Goal: Task Accomplishment & Management: Complete application form

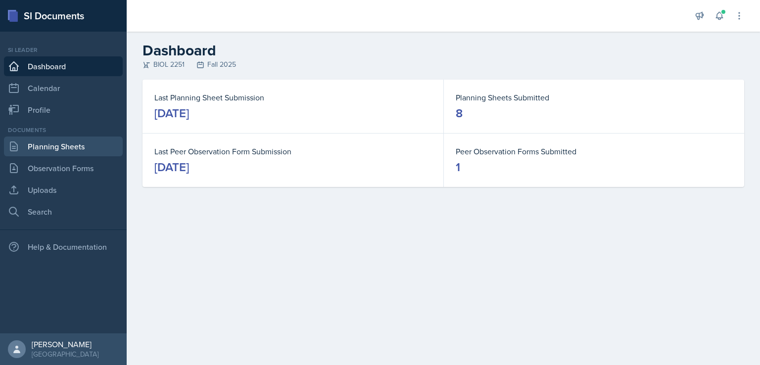
click at [63, 147] on link "Planning Sheets" at bounding box center [63, 146] width 119 height 20
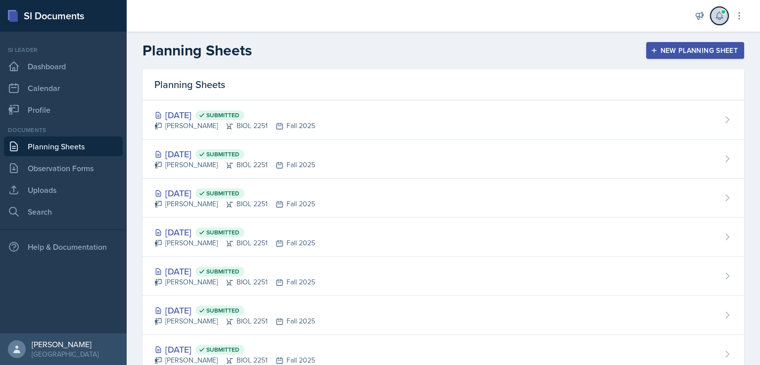
click at [719, 14] on icon at bounding box center [719, 16] width 10 height 10
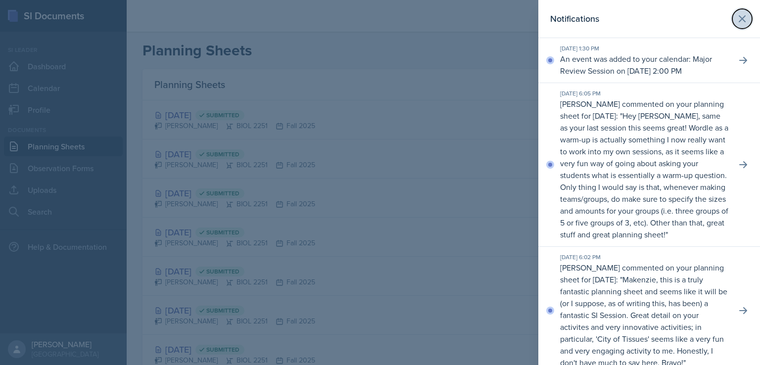
click at [736, 14] on icon at bounding box center [742, 19] width 12 height 12
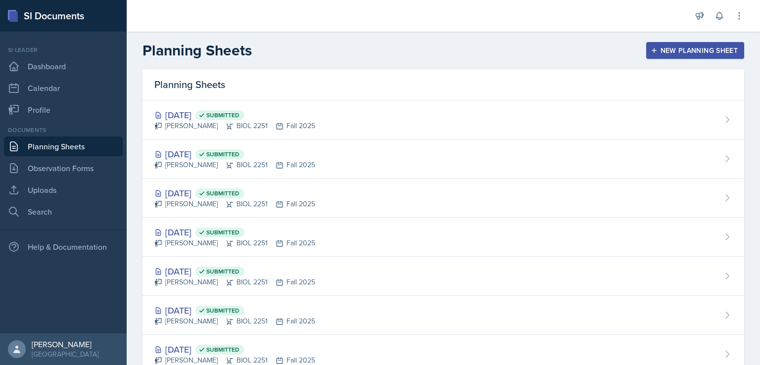
click at [654, 52] on div "New Planning Sheet" at bounding box center [694, 50] width 85 height 8
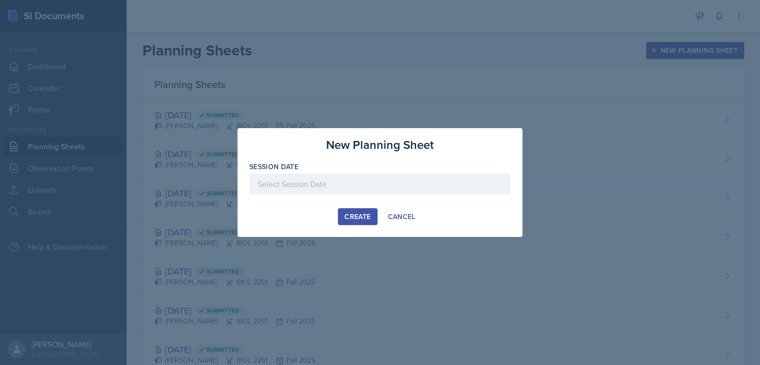
click at [354, 184] on div at bounding box center [379, 184] width 261 height 21
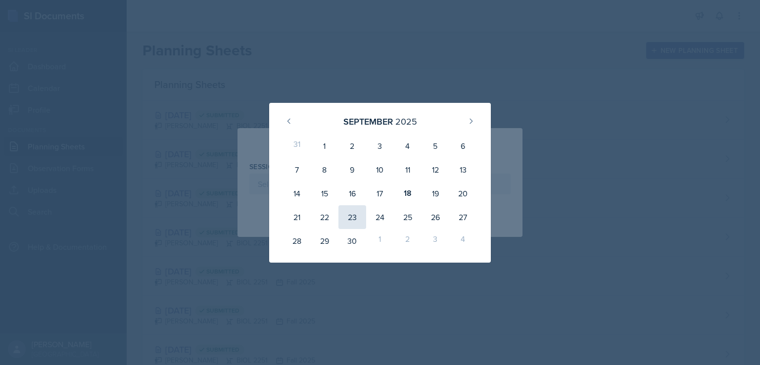
click at [352, 206] on div "23" at bounding box center [352, 217] width 28 height 24
type input "[DATE]"
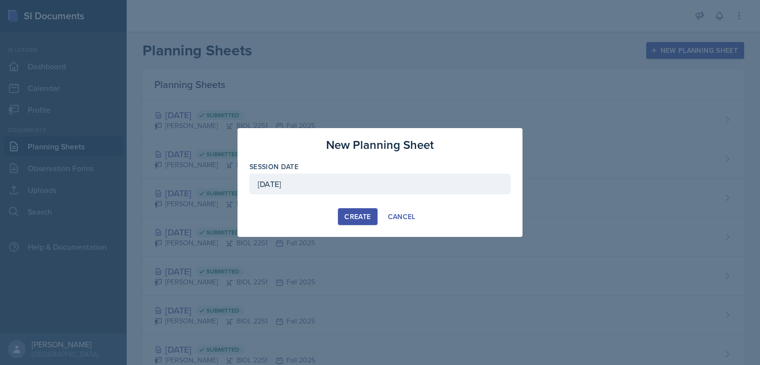
click at [357, 217] on div "Create" at bounding box center [357, 217] width 26 height 8
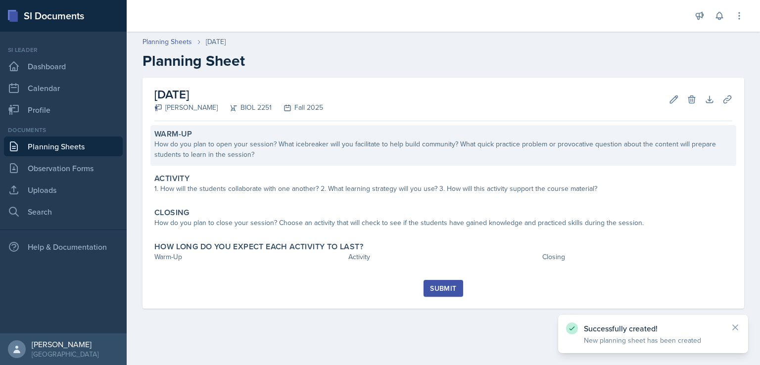
click at [391, 144] on div "How do you plan to open your session? What icebreaker will you facilitate to he…" at bounding box center [443, 149] width 578 height 21
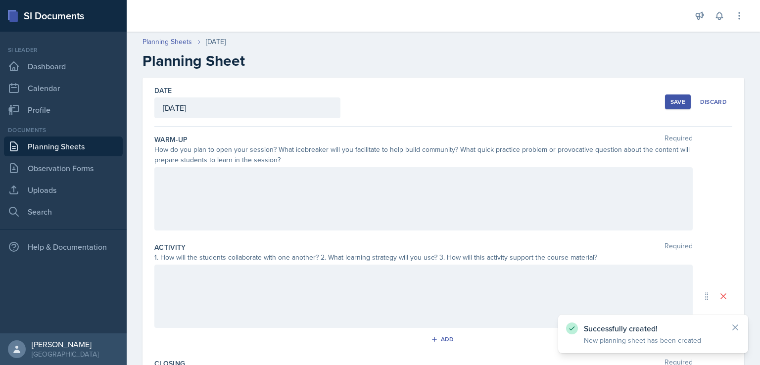
click at [390, 176] on div at bounding box center [423, 198] width 538 height 63
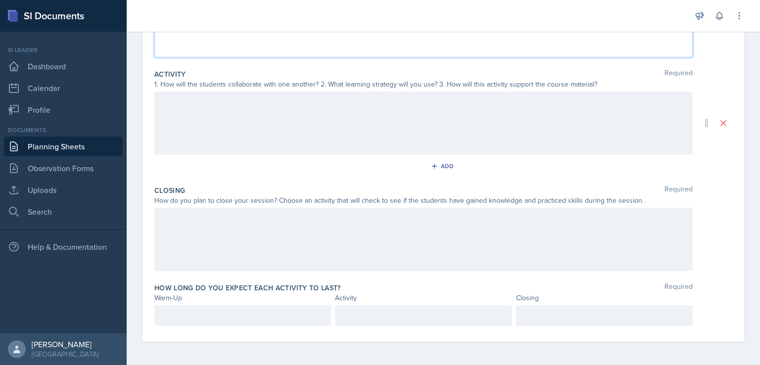
scroll to position [190, 0]
click at [249, 313] on p at bounding box center [243, 315] width 160 height 12
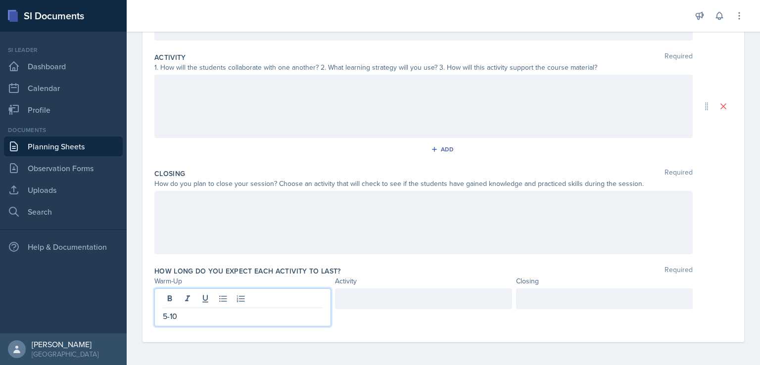
click at [368, 303] on div at bounding box center [423, 298] width 177 height 21
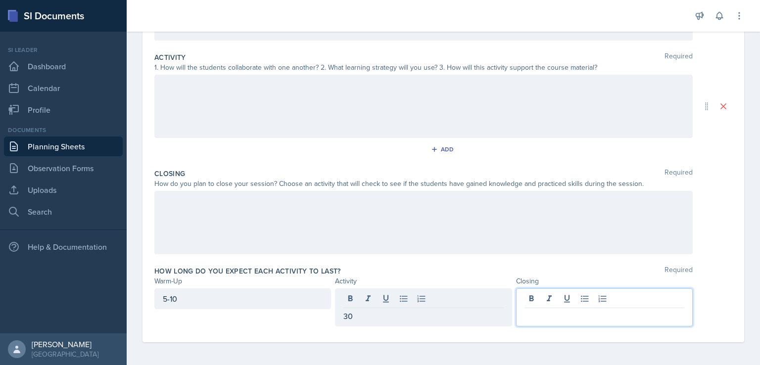
click at [552, 294] on div at bounding box center [604, 307] width 177 height 38
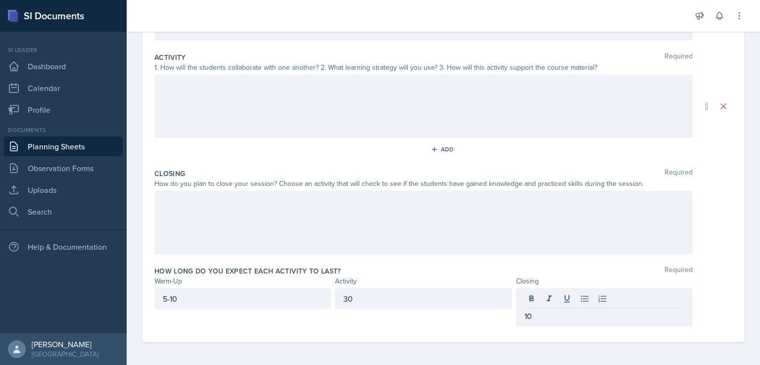
click at [464, 250] on div at bounding box center [423, 222] width 538 height 63
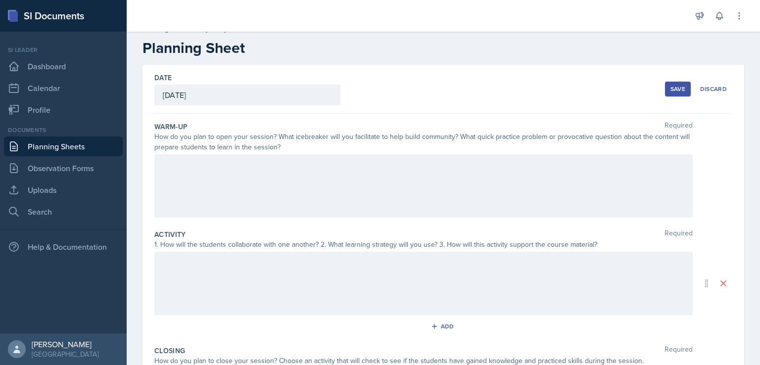
scroll to position [0, 0]
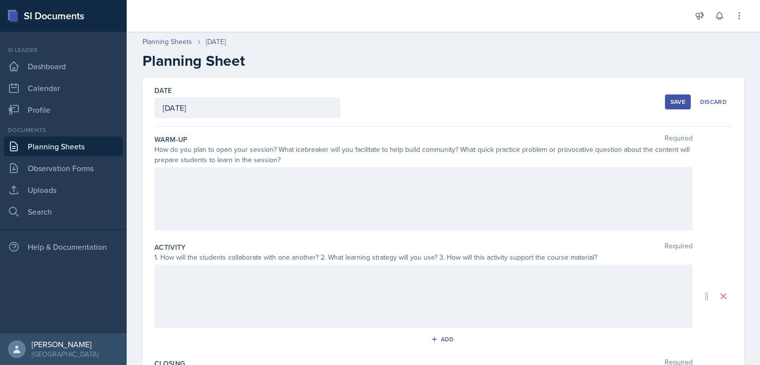
click at [447, 204] on div at bounding box center [423, 198] width 538 height 63
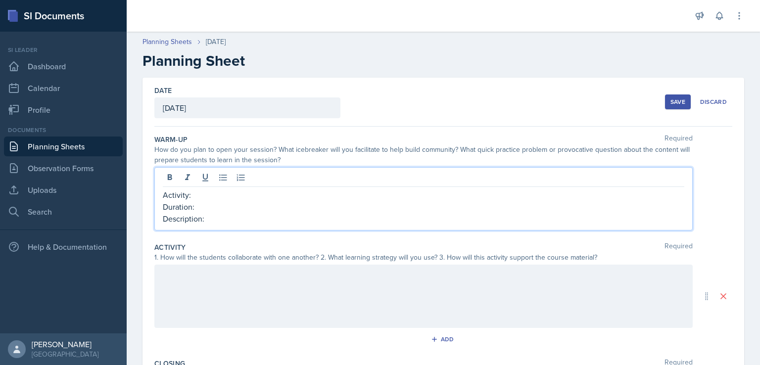
click at [341, 315] on div at bounding box center [423, 296] width 538 height 63
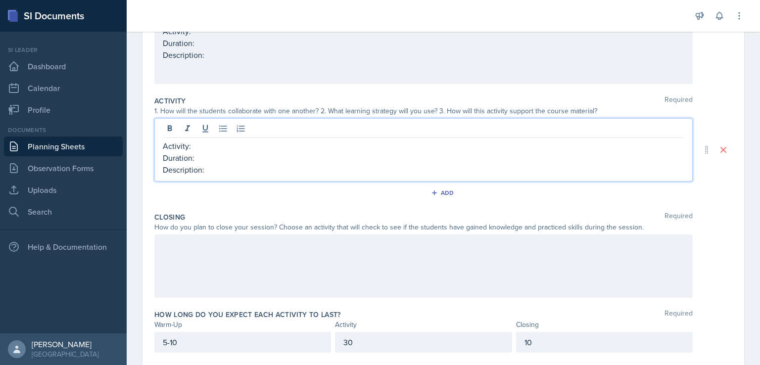
scroll to position [148, 0]
click at [357, 284] on div at bounding box center [423, 263] width 538 height 63
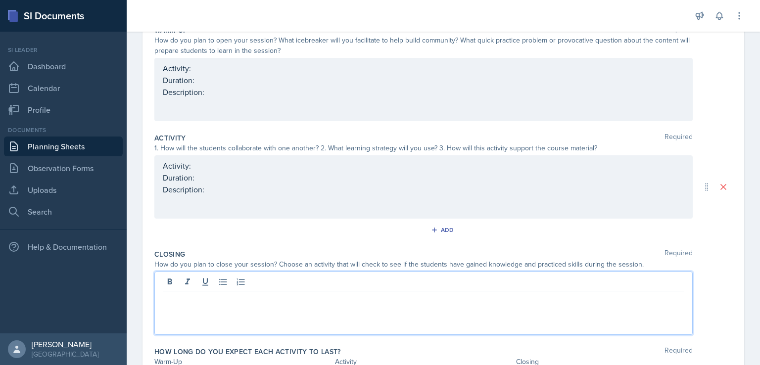
scroll to position [0, 0]
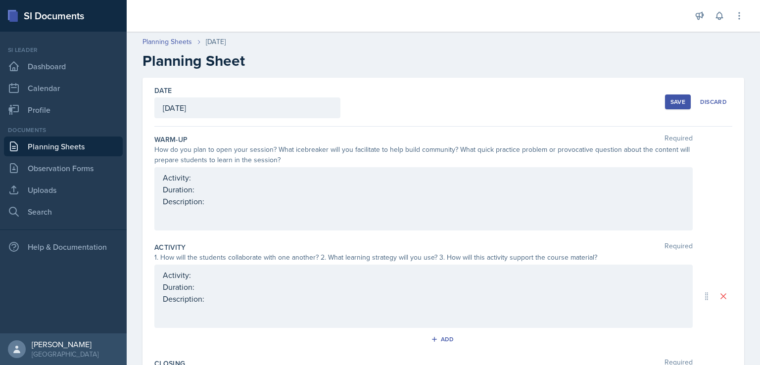
click at [404, 177] on div "Activity: Duration: Description:" at bounding box center [423, 198] width 538 height 63
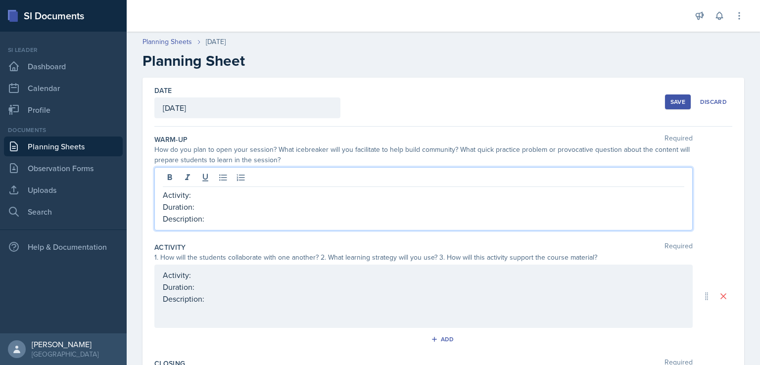
click at [404, 177] on div at bounding box center [423, 179] width 521 height 16
click at [386, 213] on p "Description:" at bounding box center [423, 219] width 521 height 12
click at [380, 204] on p "Duration:" at bounding box center [423, 207] width 521 height 12
click at [199, 207] on p "Duration: 1 minutes" at bounding box center [423, 207] width 521 height 12
click at [214, 218] on p "Description:" at bounding box center [423, 219] width 521 height 12
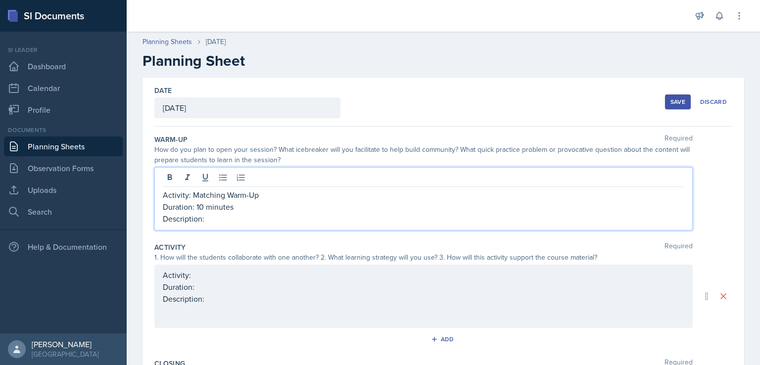
scroll to position [173, 0]
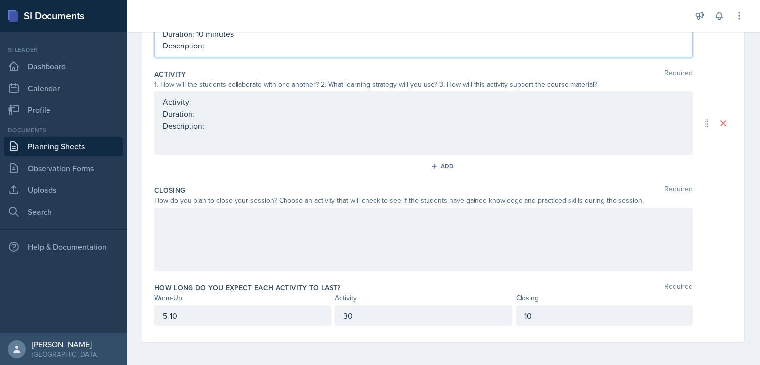
click at [168, 317] on p "5-10" at bounding box center [243, 316] width 160 height 12
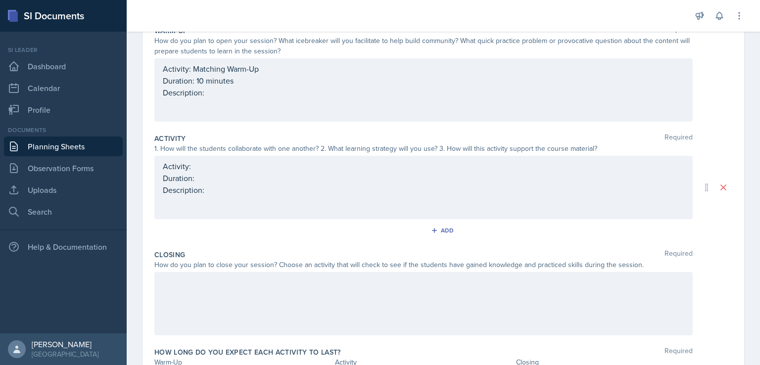
scroll to position [0, 0]
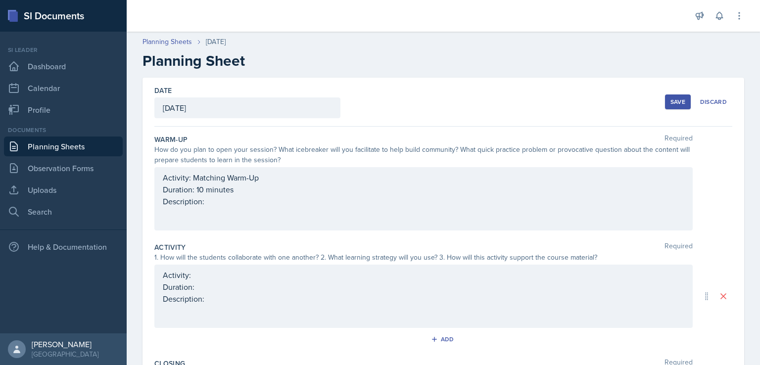
click at [277, 209] on div "Activity: Matching Warm-Up Duration: 10 minutes Description:" at bounding box center [423, 198] width 538 height 63
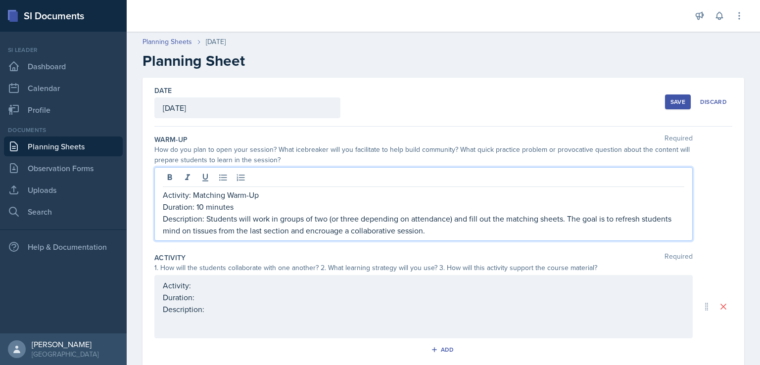
click at [323, 229] on p "Description: Students will work in groups of two (or three depending on attenda…" at bounding box center [423, 225] width 521 height 24
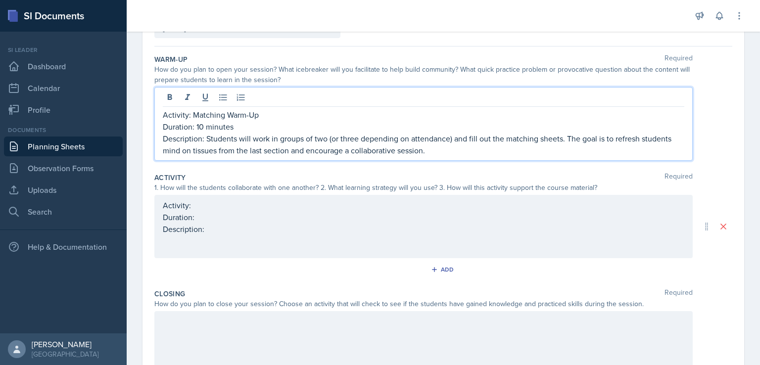
scroll to position [115, 0]
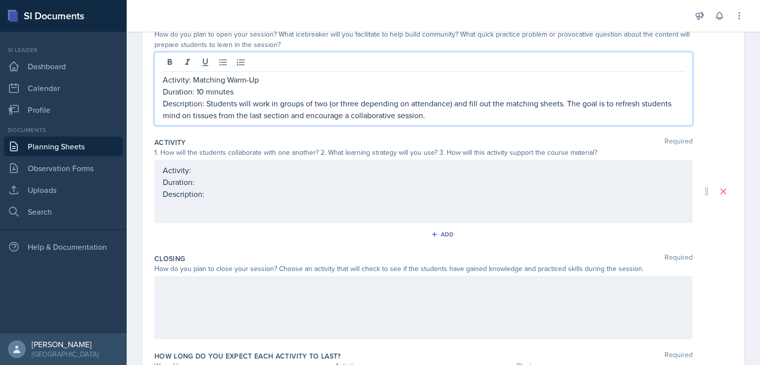
click at [259, 81] on p "Activity: Matching Warm-Up" at bounding box center [423, 80] width 521 height 12
drag, startPoint x: 206, startPoint y: 103, endPoint x: 437, endPoint y: 112, distance: 231.1
click at [437, 112] on p "Description: Students will work in groups of two (or three depending on attenda…" at bounding box center [423, 109] width 521 height 24
copy p "Students will work in groups of two (or three depending on attendance) and fill…"
click at [366, 316] on div at bounding box center [423, 307] width 538 height 63
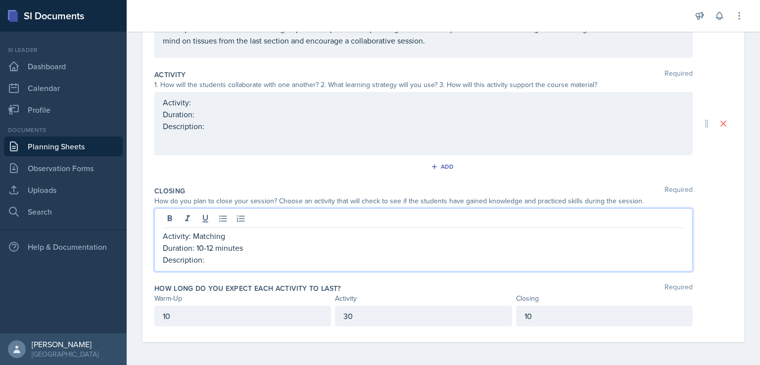
scroll to position [173, 0]
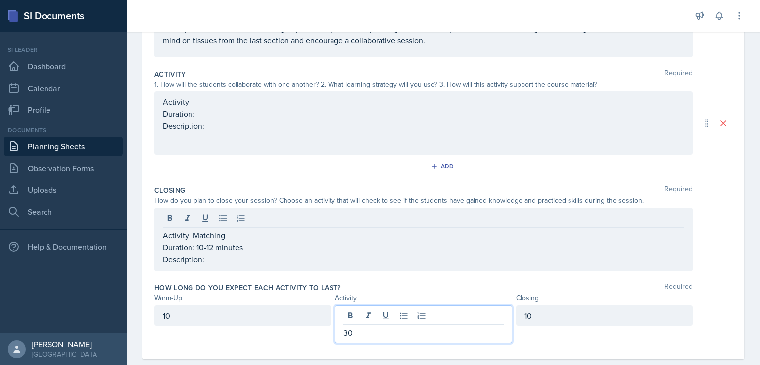
click at [352, 327] on p "30" at bounding box center [423, 333] width 160 height 12
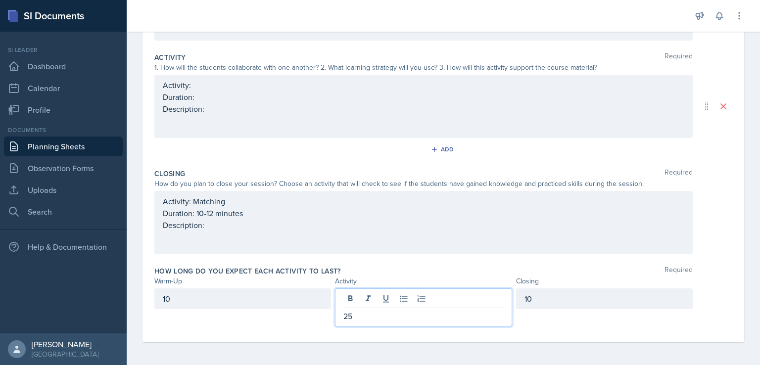
click at [542, 299] on div "10" at bounding box center [604, 298] width 177 height 21
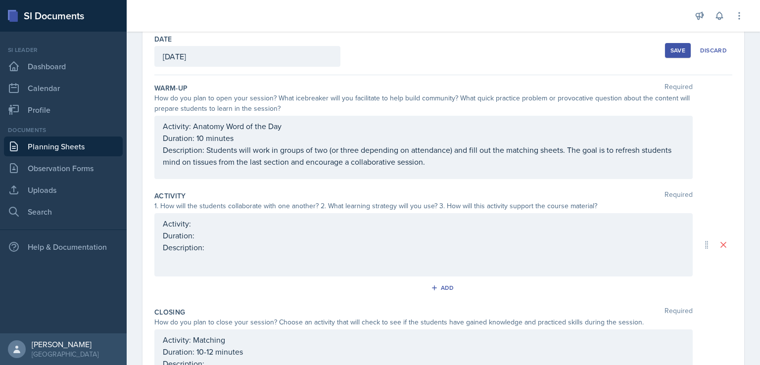
scroll to position [69, 0]
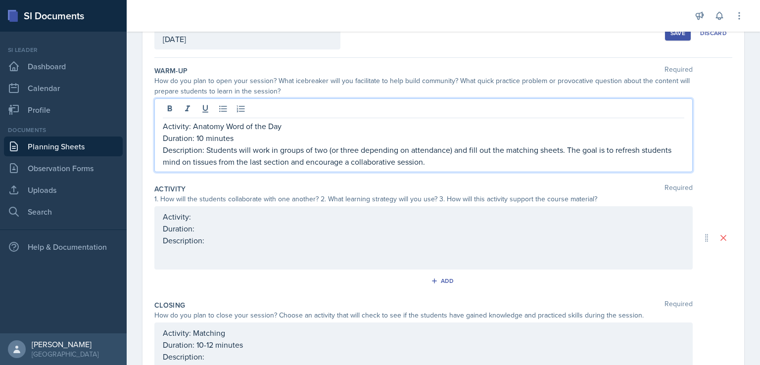
drag, startPoint x: 434, startPoint y: 167, endPoint x: 205, endPoint y: 155, distance: 228.8
click at [205, 155] on p "Description: Students will work in groups of two (or three depending on attenda…" at bounding box center [423, 156] width 521 height 24
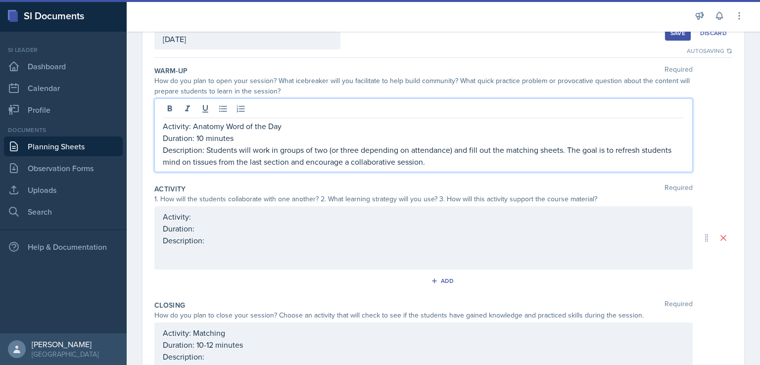
copy p "Students will work in groups of two (or three depending on attendance) and fill…"
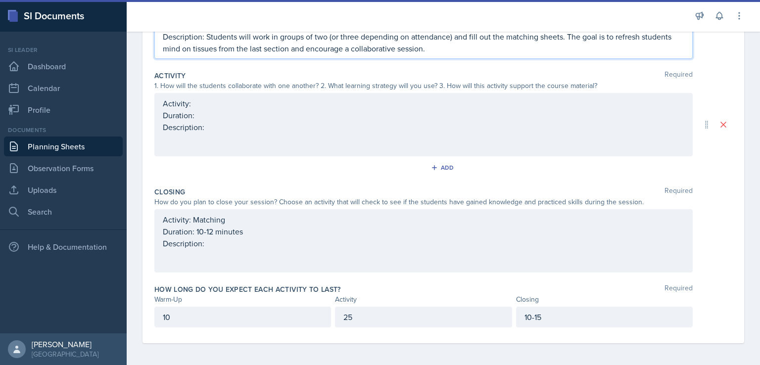
scroll to position [183, 0]
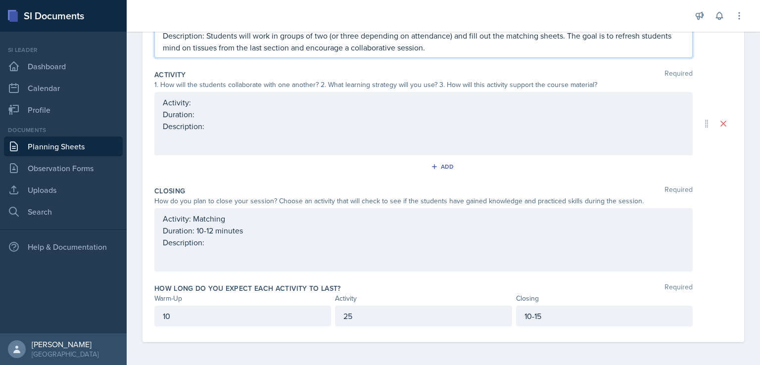
click at [251, 252] on div "Activity: Matching Duration: 10-12 minutes Description:" at bounding box center [423, 239] width 538 height 63
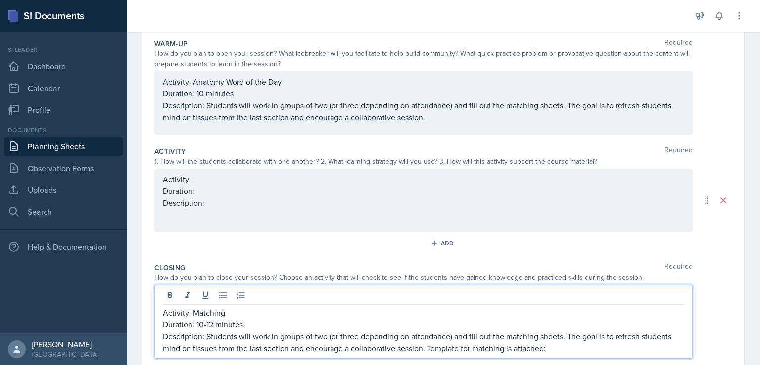
scroll to position [134, 0]
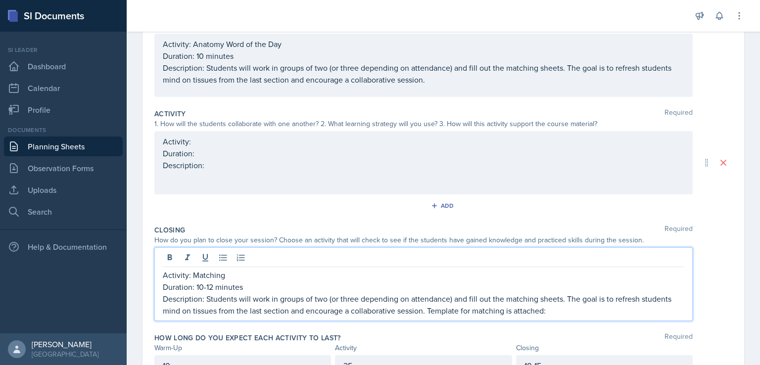
click at [272, 271] on p "Activity: Matching" at bounding box center [423, 275] width 521 height 12
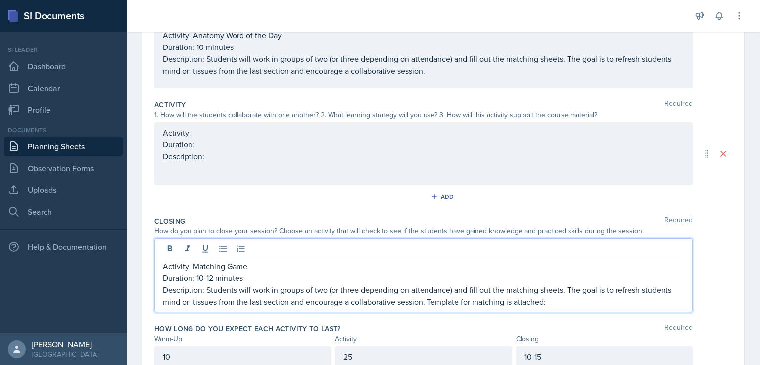
scroll to position [153, 0]
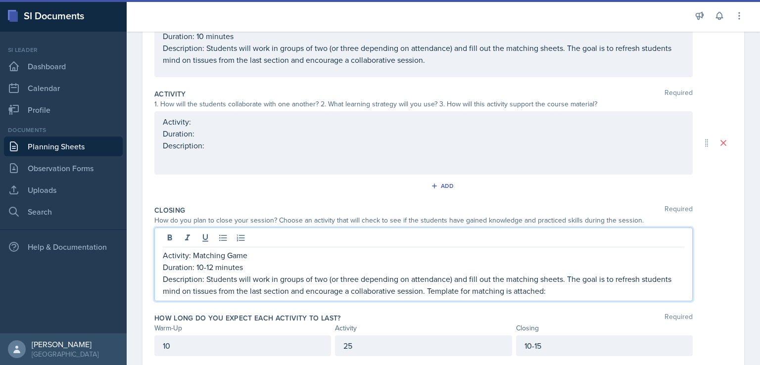
click at [289, 289] on p "Description: Students will work in groups of two (or three depending on attenda…" at bounding box center [423, 285] width 521 height 24
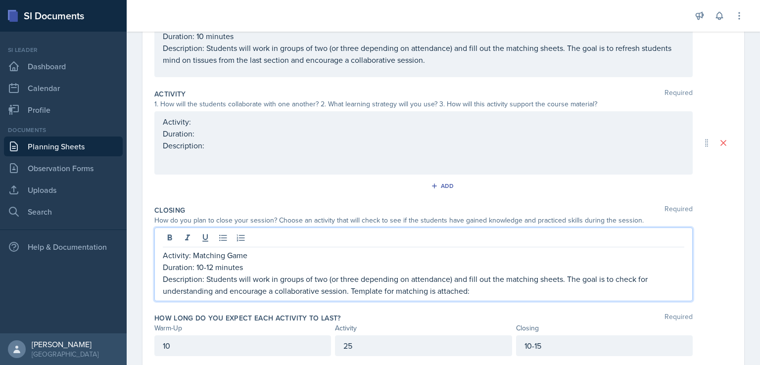
click at [322, 291] on p "Description: Students will work in groups of two (or three depending on attenda…" at bounding box center [423, 285] width 521 height 24
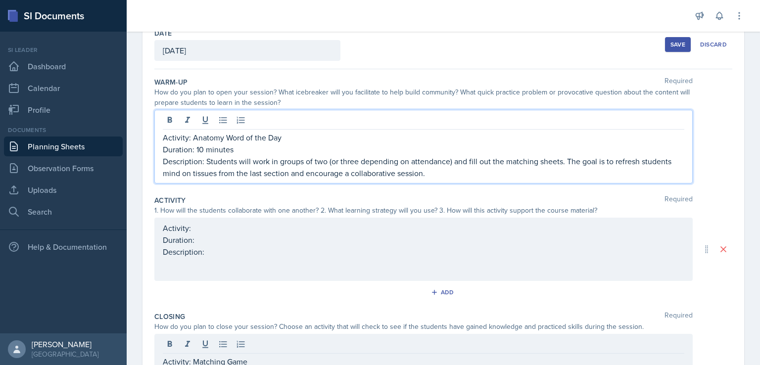
scroll to position [75, 0]
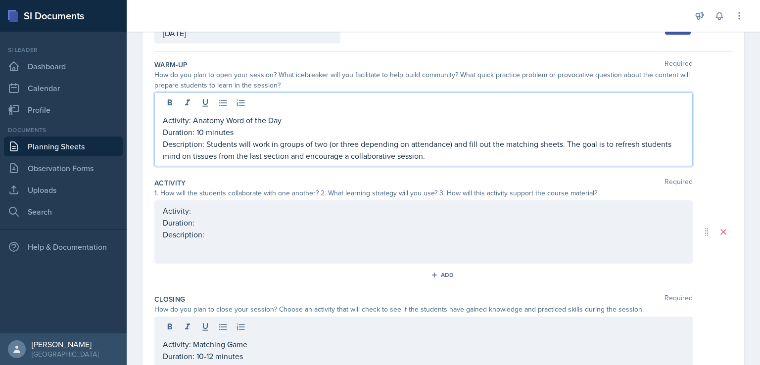
drag, startPoint x: 428, startPoint y: 159, endPoint x: 208, endPoint y: 146, distance: 220.5
click at [208, 146] on div "Activity: Anatomy Word of the Day Duration: 10 minutes Description: Students wi…" at bounding box center [423, 129] width 538 height 74
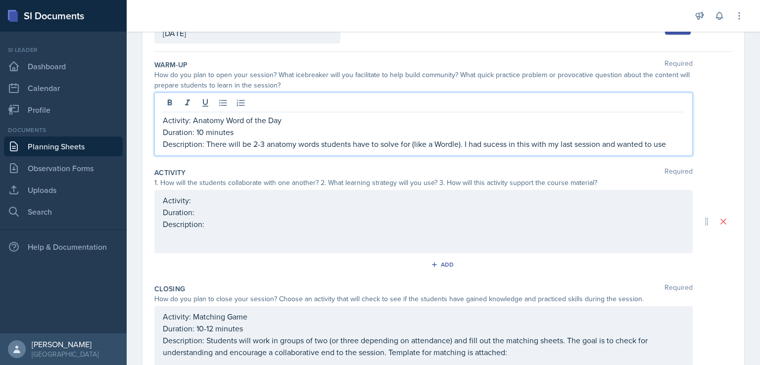
click at [492, 145] on p "Description: There will be 2-3 anatomy words students have to solve for (like a…" at bounding box center [423, 144] width 521 height 12
click at [521, 145] on p "Description: There will be 2-3 anatomy words students have to solve for (like a…" at bounding box center [423, 144] width 521 height 12
click at [533, 144] on p "Description: There will be 2-3 anatomy words students have to solve for (like a…" at bounding box center [423, 144] width 521 height 12
click at [673, 139] on p "Description: There will be 2-3 anatomy words students have to solve for (like a…" at bounding box center [423, 144] width 521 height 12
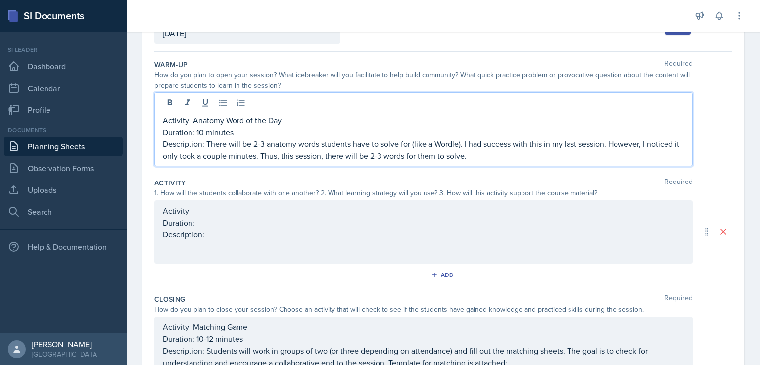
click at [390, 155] on p "Description: There will be 2-3 anatomy words students have to solve for (like a…" at bounding box center [423, 150] width 521 height 24
click at [567, 155] on p "Description: There will be 2-3 anatomy words students have to solve for (like a…" at bounding box center [423, 150] width 521 height 24
click at [569, 218] on div "Activity: Duration: Description:" at bounding box center [423, 231] width 538 height 63
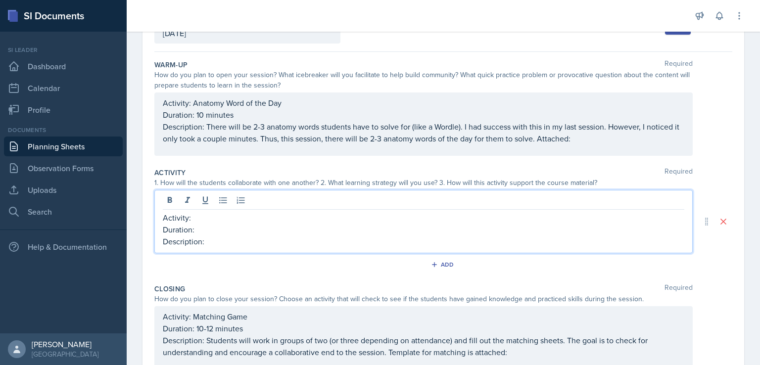
scroll to position [65, 0]
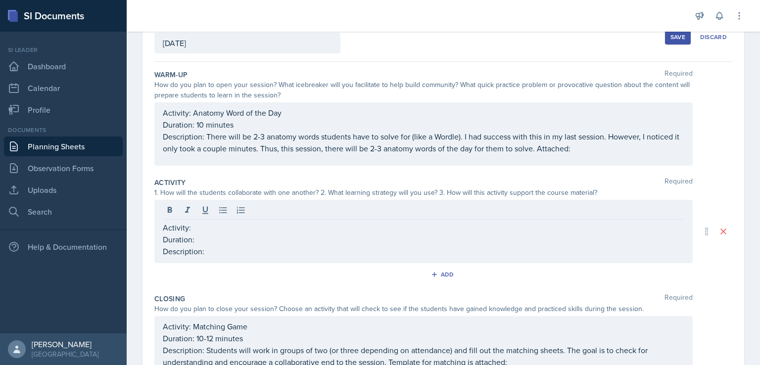
click at [571, 212] on div at bounding box center [423, 211] width 521 height 16
click at [569, 217] on div at bounding box center [423, 211] width 521 height 16
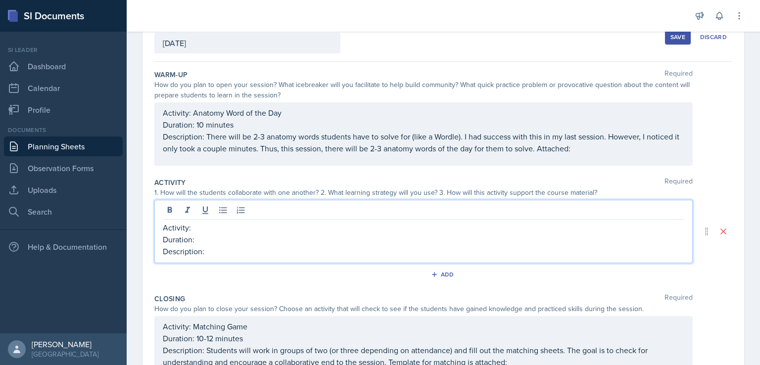
click at [565, 223] on p "Activity:" at bounding box center [423, 228] width 521 height 12
click at [567, 241] on p "Duration:" at bounding box center [423, 239] width 521 height 12
click at [420, 252] on p "Description:" at bounding box center [423, 251] width 521 height 12
click at [264, 226] on p "Activity: Stacking Activity" at bounding box center [423, 228] width 521 height 12
click at [256, 247] on p "Description:" at bounding box center [423, 251] width 521 height 12
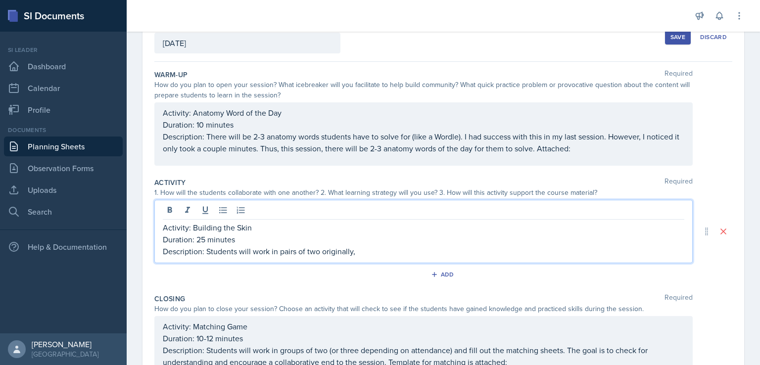
click at [207, 250] on p "Description: Students will work in pairs of two originally," at bounding box center [423, 251] width 521 height 12
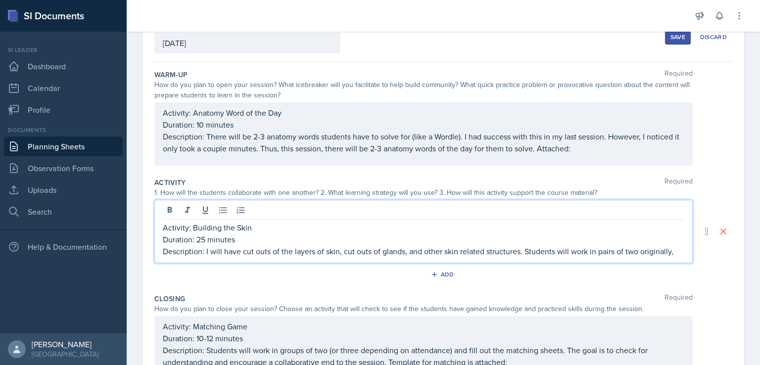
click at [639, 251] on p "Description: I will have cut outs of the layers of skin, cut outs of glands, an…" at bounding box center [423, 251] width 521 height 12
click at [671, 252] on p "Description: I will have cut outs of the layers of skin, cut outs of glands, an…" at bounding box center [423, 251] width 521 height 12
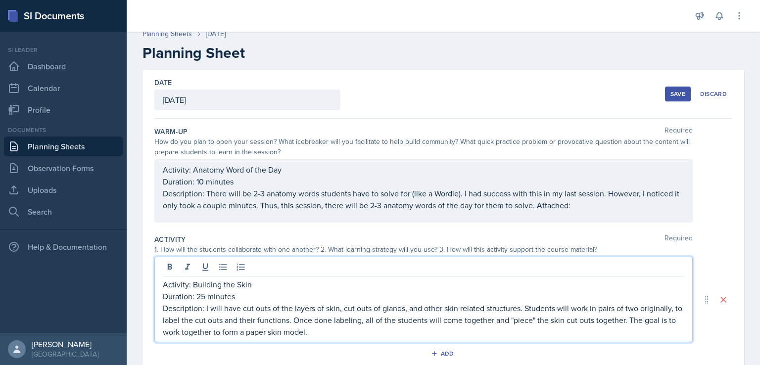
scroll to position [0, 0]
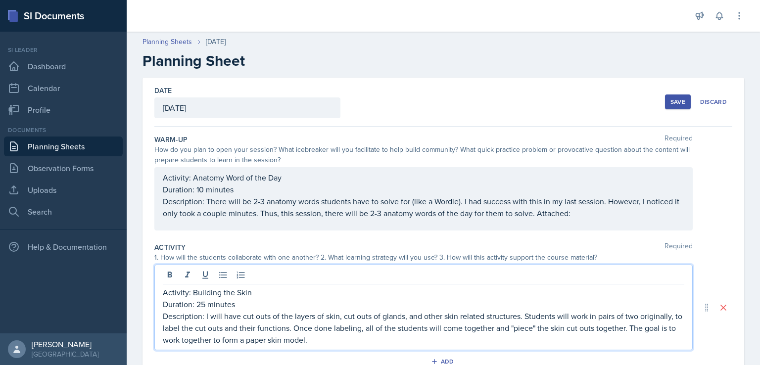
click at [576, 213] on p "Description: There will be 2-3 anatomy words students have to solve for (like a…" at bounding box center [423, 207] width 521 height 24
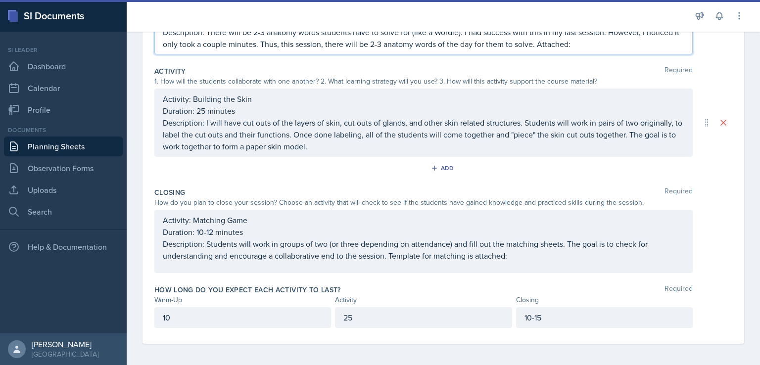
scroll to position [188, 0]
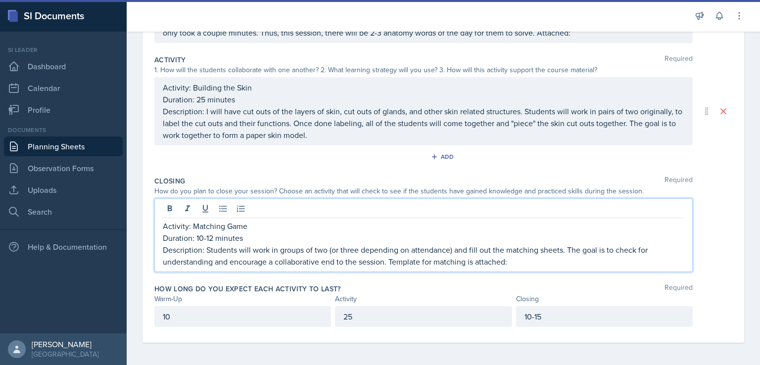
click at [552, 254] on p "Description: Students will work in groups of two (or three depending on attenda…" at bounding box center [423, 256] width 521 height 24
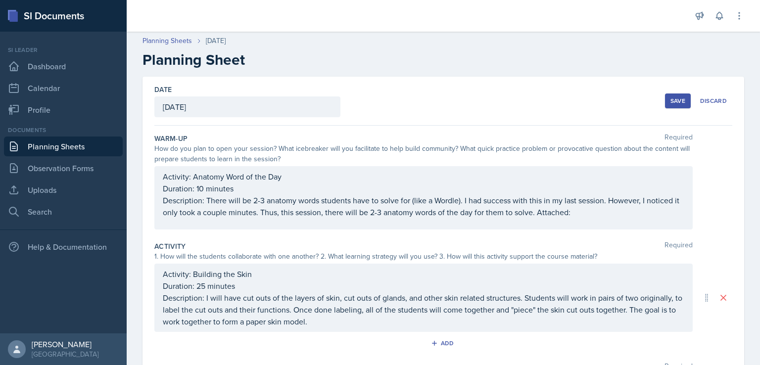
scroll to position [0, 0]
click at [575, 212] on p "Description: There will be 2-3 anatomy words students have to solve for (like a…" at bounding box center [423, 207] width 521 height 24
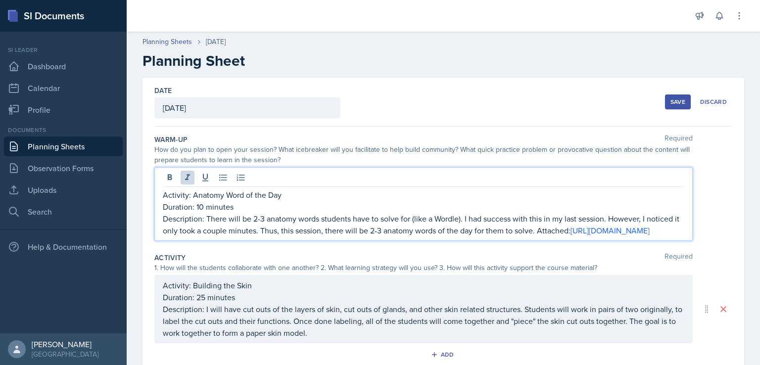
click at [585, 228] on p "Description: There will be 2-3 anatomy words students have to solve for (like a…" at bounding box center [423, 225] width 521 height 24
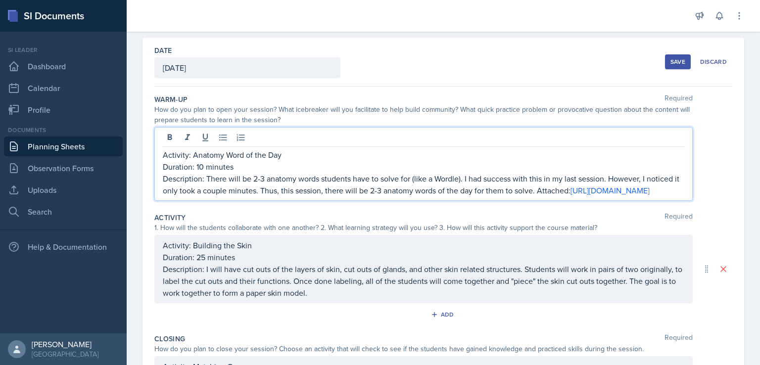
scroll to position [43, 0]
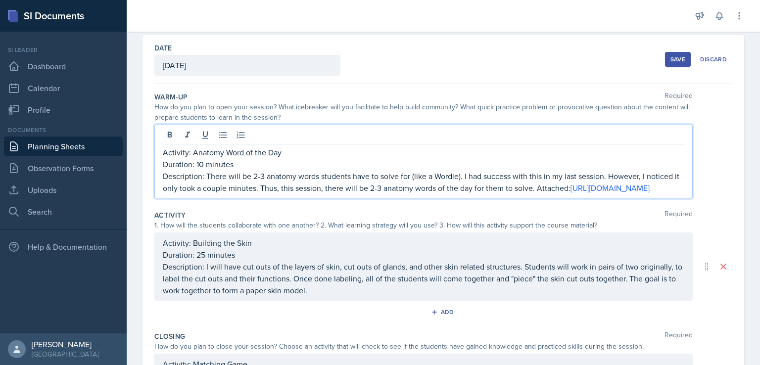
click at [450, 173] on p "Description: There will be 2-3 anatomy words students have to solve for (like a…" at bounding box center [423, 182] width 521 height 24
drag, startPoint x: 450, startPoint y: 173, endPoint x: 421, endPoint y: 170, distance: 29.3
click at [421, 170] on p "Description: There will be 2-3 anatomy words students have to solve for (like a…" at bounding box center [423, 182] width 521 height 24
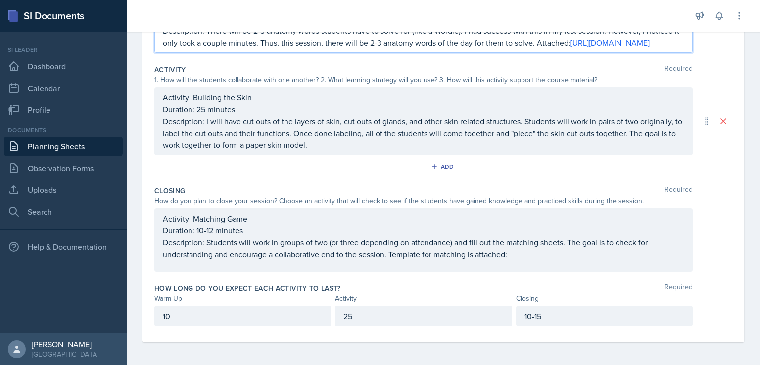
scroll to position [200, 0]
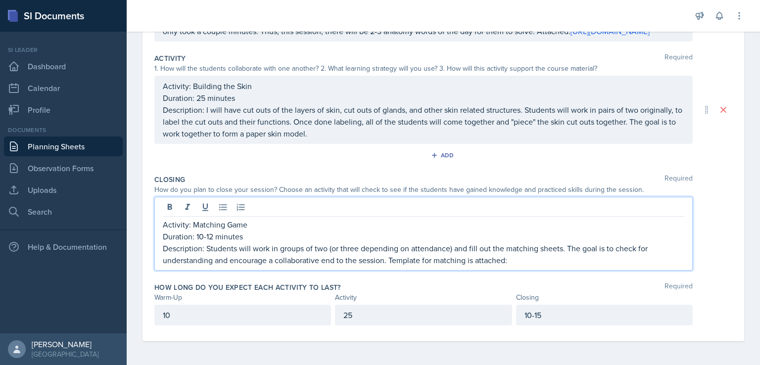
click at [525, 254] on p "Description: Students will work in groups of two (or three depending on attenda…" at bounding box center [423, 254] width 521 height 24
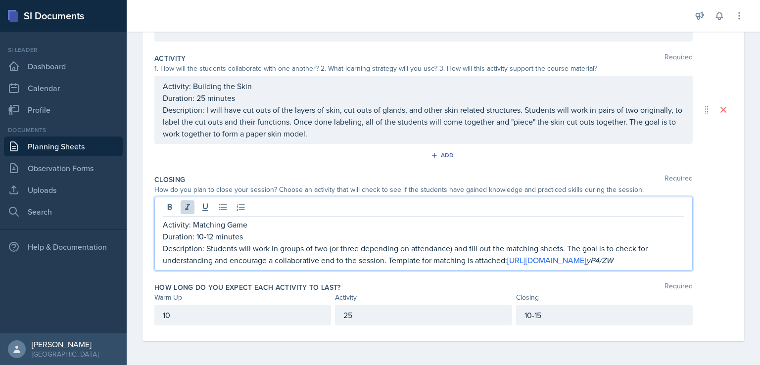
scroll to position [192, 0]
click at [535, 239] on p "Duration: 10-12 minutes" at bounding box center [423, 236] width 521 height 12
click at [544, 261] on link "[URL][DOMAIN_NAME]" at bounding box center [546, 260] width 79 height 11
click at [520, 256] on link "[URL][DOMAIN_NAME]" at bounding box center [546, 260] width 79 height 11
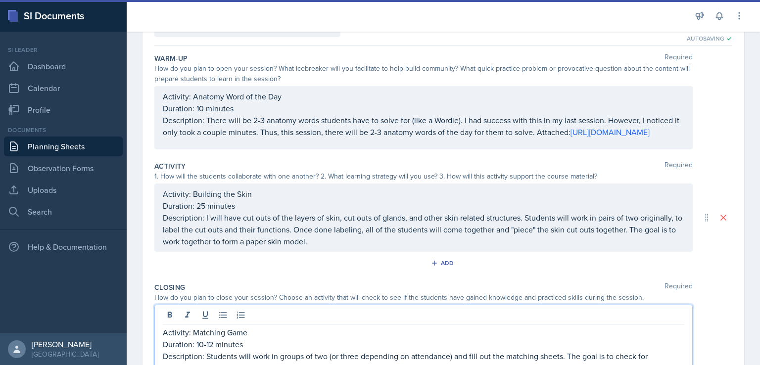
scroll to position [0, 0]
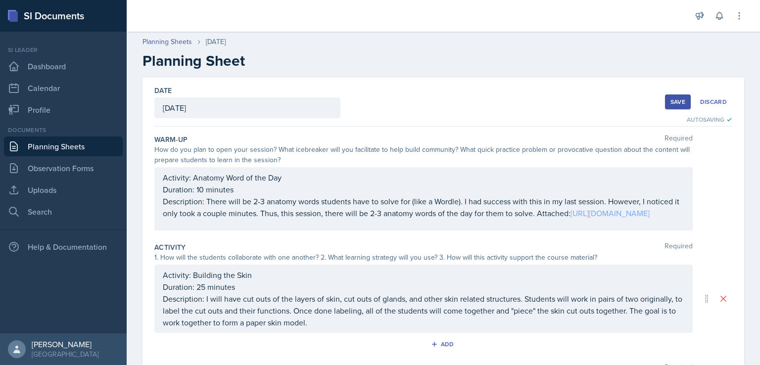
click at [409, 219] on p "Description: There will be 2-3 anatomy words students have to solve for (like a…" at bounding box center [423, 207] width 521 height 24
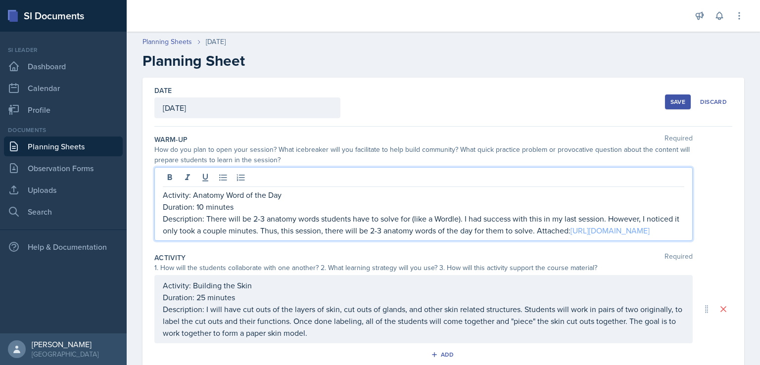
click at [570, 236] on link "[URL][DOMAIN_NAME]" at bounding box center [609, 230] width 79 height 11
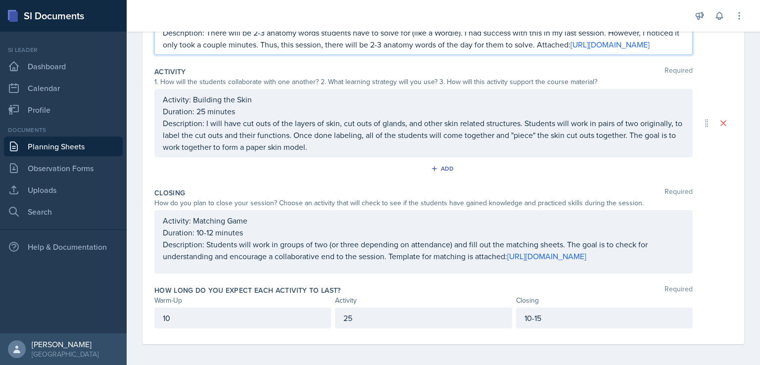
scroll to position [200, 0]
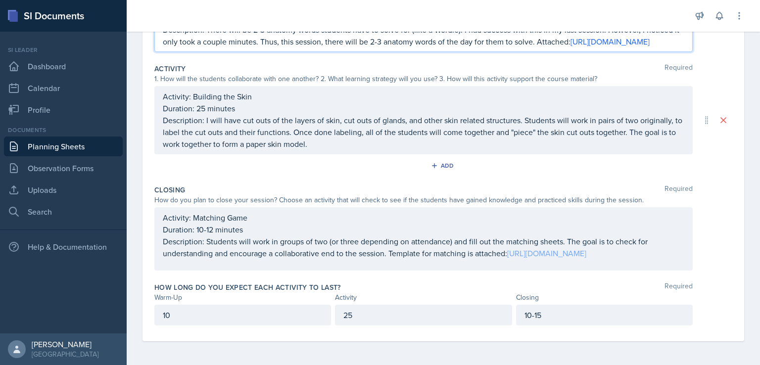
click at [646, 251] on p "Description: Students will work in groups of two (or three depending on attenda…" at bounding box center [423, 247] width 521 height 24
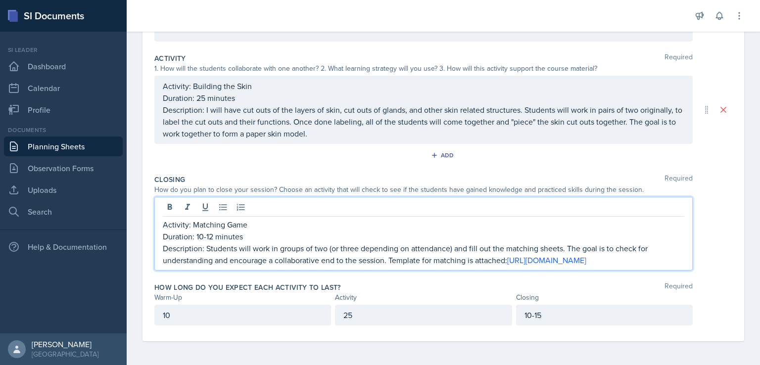
click at [653, 256] on p "Description: Students will work in groups of two (or three depending on attenda…" at bounding box center [423, 254] width 521 height 24
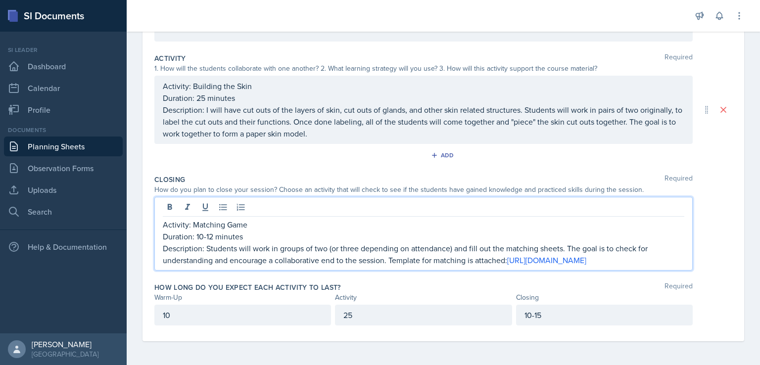
click at [653, 256] on p "Description: Students will work in groups of two (or three depending on attenda…" at bounding box center [423, 254] width 521 height 24
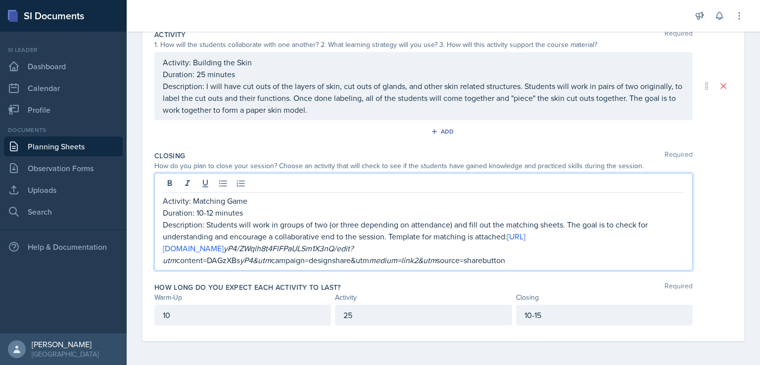
scroll to position [213, 0]
click at [251, 251] on link "[URL][DOMAIN_NAME]" at bounding box center [344, 242] width 363 height 23
click at [338, 249] on em "yP4/ZWqlh8t4FlFPaULSm1X3nQ/edit?utm" at bounding box center [258, 254] width 190 height 23
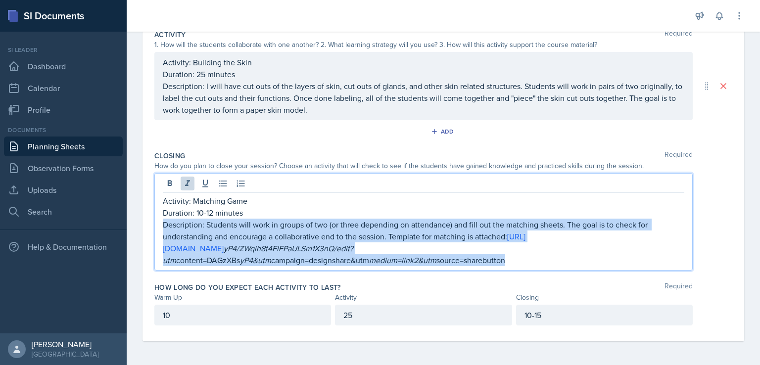
click at [338, 249] on em "yP4/ZWqlh8t4FlFPaULSm1X3nQ/edit?utm" at bounding box center [258, 254] width 190 height 23
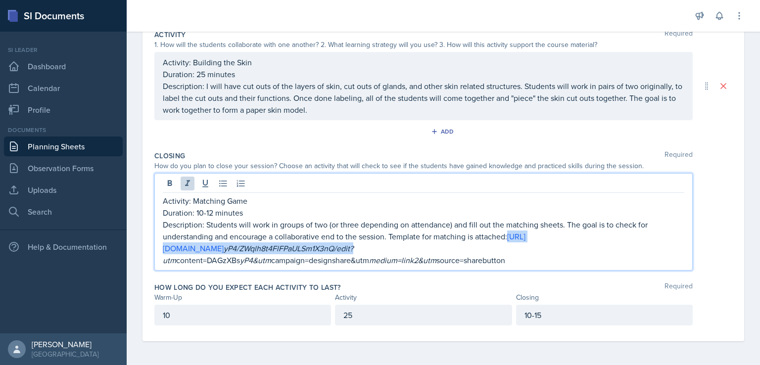
drag, startPoint x: 411, startPoint y: 248, endPoint x: 156, endPoint y: 250, distance: 255.2
click at [156, 250] on div "Activity: Matching Game Duration: 10-12 minutes Description: Students will work…" at bounding box center [423, 221] width 538 height 97
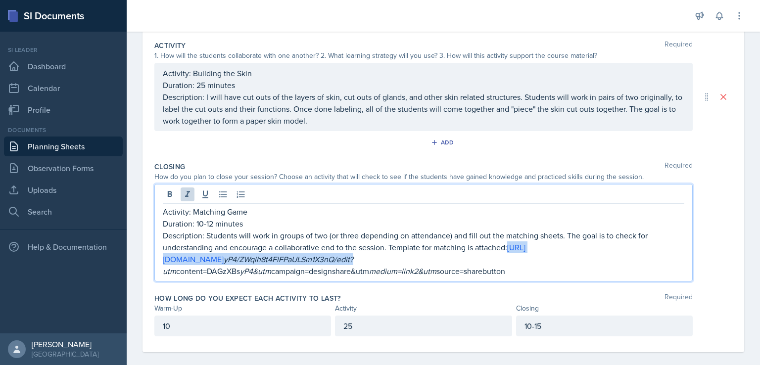
scroll to position [203, 0]
click at [305, 257] on em "yP4/ZWqlh8t4FlFPaULSm1X3nQ/edit?utm" at bounding box center [258, 263] width 190 height 23
drag, startPoint x: 176, startPoint y: 275, endPoint x: 159, endPoint y: 266, distance: 18.8
click at [159, 266] on div "Activity: Matching Game Duration: 10-12 minutes Description: Students will work…" at bounding box center [423, 230] width 538 height 97
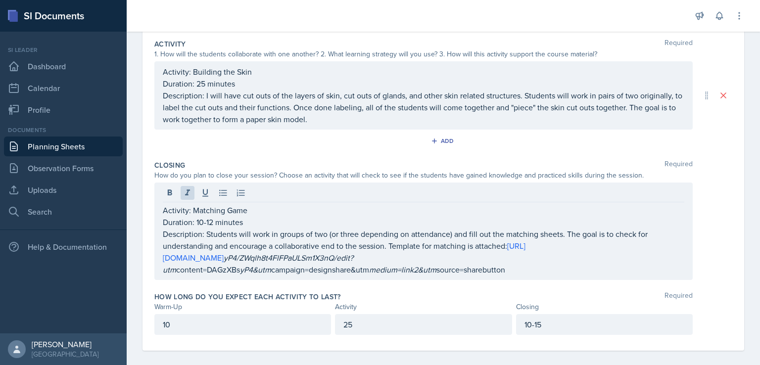
click at [526, 252] on p "Description: Students will work in groups of two (or three depending on attenda…" at bounding box center [423, 251] width 521 height 47
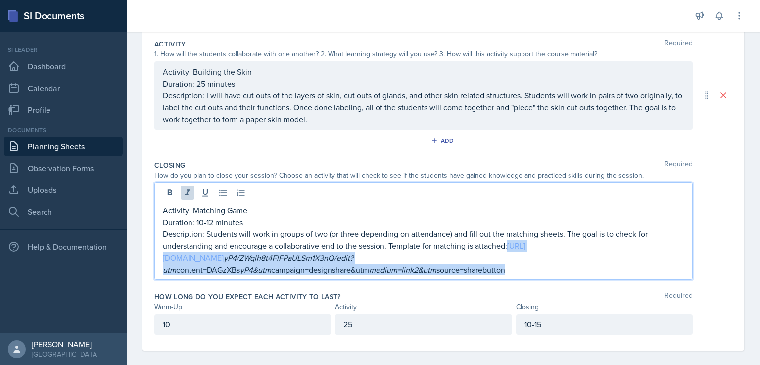
drag, startPoint x: 515, startPoint y: 273, endPoint x: 163, endPoint y: 266, distance: 352.2
click at [163, 266] on p "Description: Students will work in groups of two (or three depending on attenda…" at bounding box center [423, 251] width 521 height 47
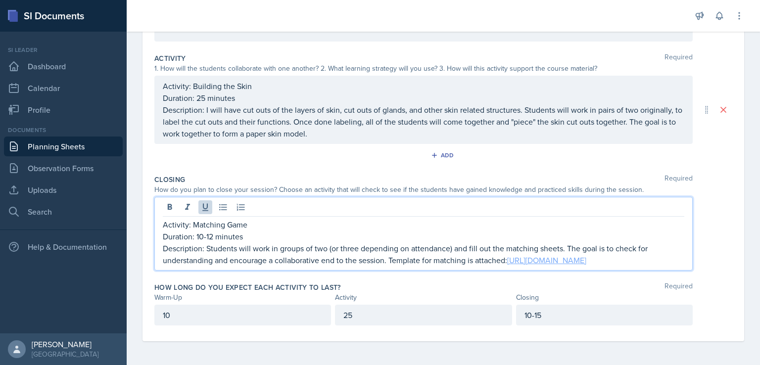
click at [507, 266] on link "[URL][DOMAIN_NAME]" at bounding box center [546, 260] width 79 height 11
click at [386, 247] on p "Description: Students will work in groups of two (or three depending on attenda…" at bounding box center [423, 254] width 521 height 24
click at [214, 230] on p "Duration: 10-12 minutes" at bounding box center [423, 236] width 521 height 12
click at [204, 92] on p "Duration: 25 minutes" at bounding box center [423, 98] width 521 height 12
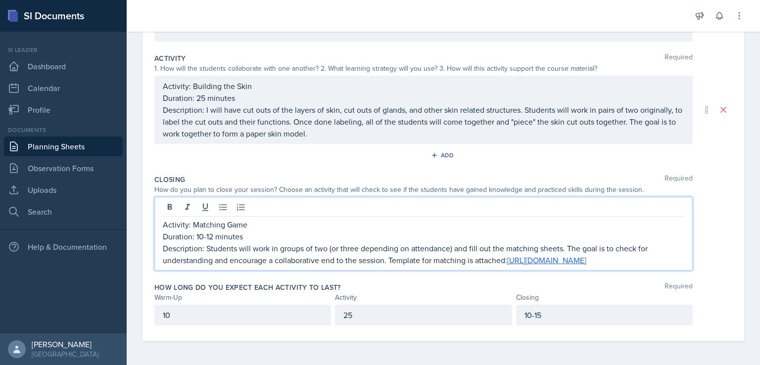
scroll to position [216, 0]
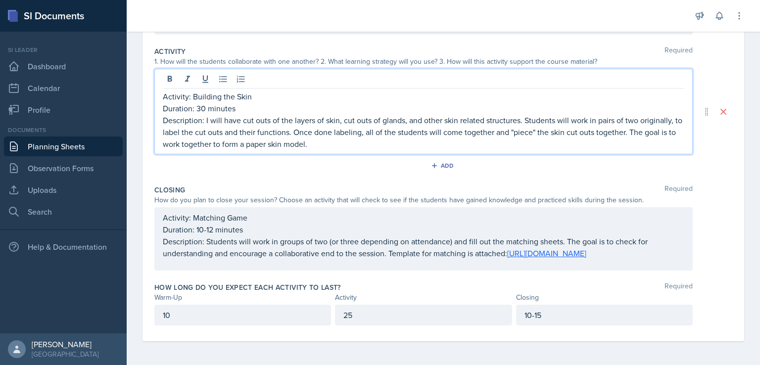
click at [360, 312] on div "25" at bounding box center [423, 315] width 177 height 21
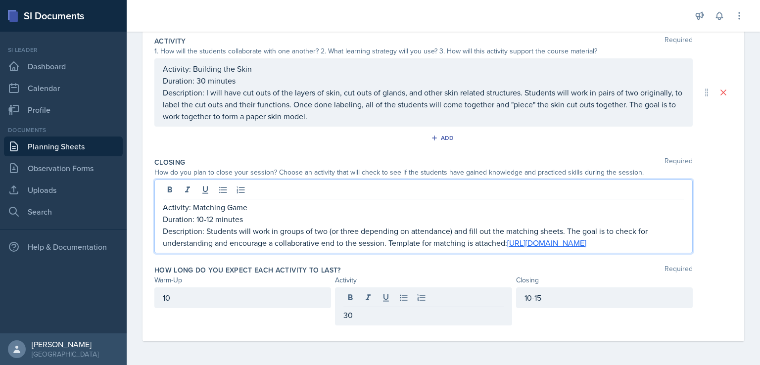
click at [295, 201] on p "Activity: Matching Game" at bounding box center [423, 207] width 521 height 12
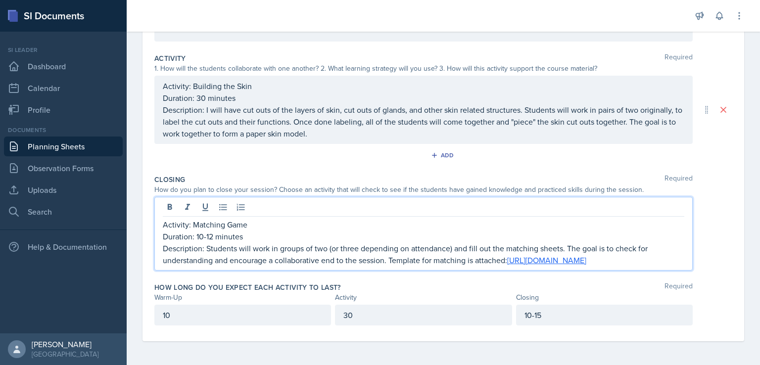
click at [361, 315] on div "30" at bounding box center [423, 315] width 177 height 21
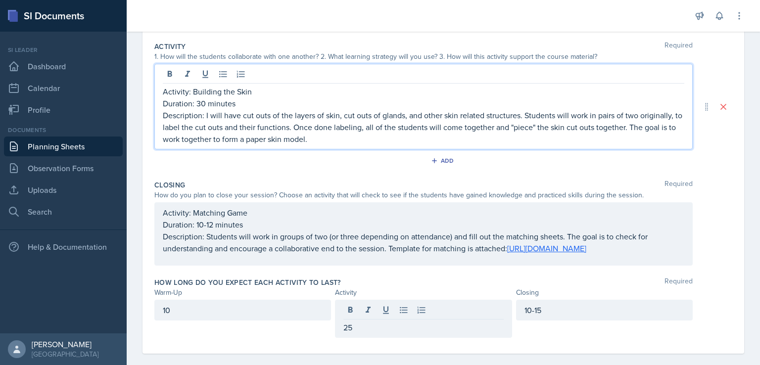
click at [207, 97] on p "Duration: 30 minutes" at bounding box center [423, 103] width 521 height 12
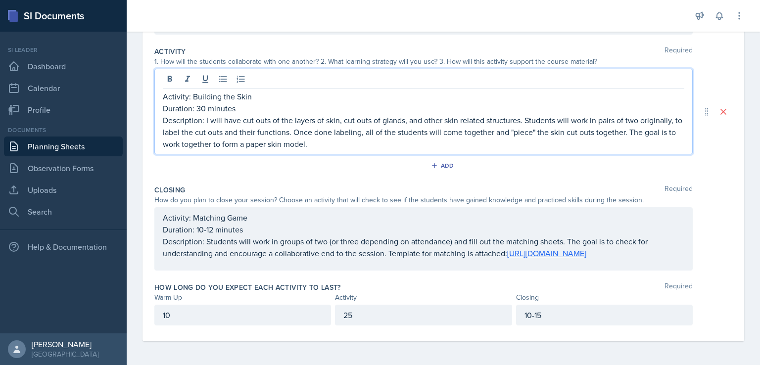
click at [206, 102] on p "Duration: 30 minutes" at bounding box center [423, 108] width 521 height 12
click at [283, 158] on div "Add" at bounding box center [443, 167] width 578 height 19
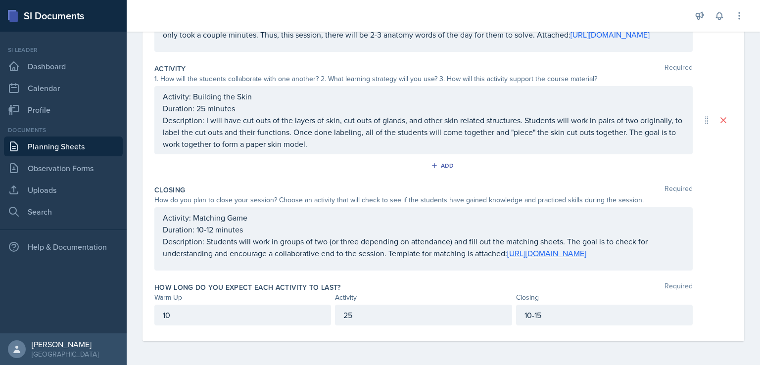
scroll to position [192, 0]
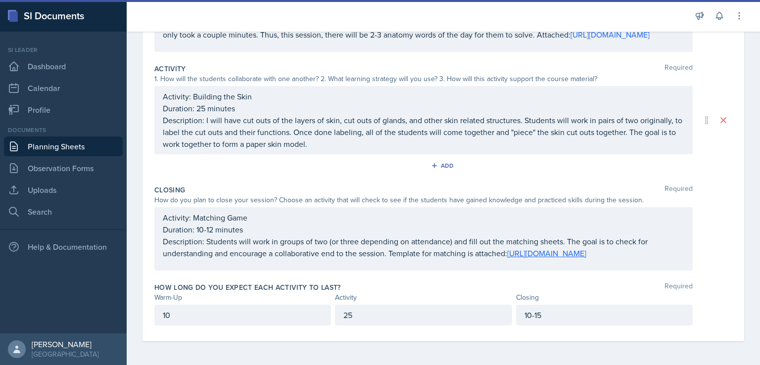
click at [453, 231] on div "Activity: Matching Game Duration: 10-12 minutes Description: Students will work…" at bounding box center [423, 235] width 521 height 47
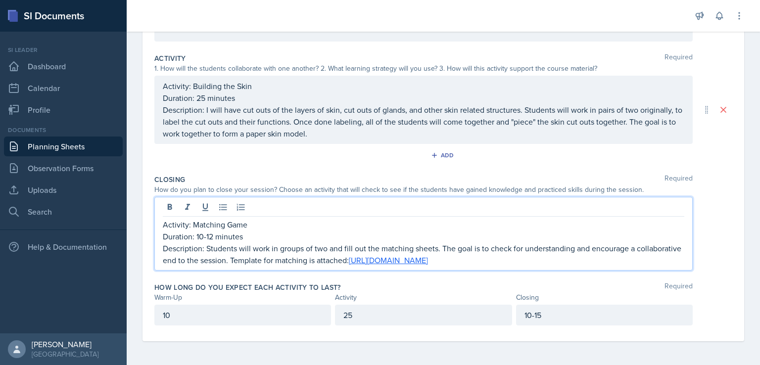
click at [429, 228] on p "Activity: Matching Game" at bounding box center [423, 225] width 521 height 12
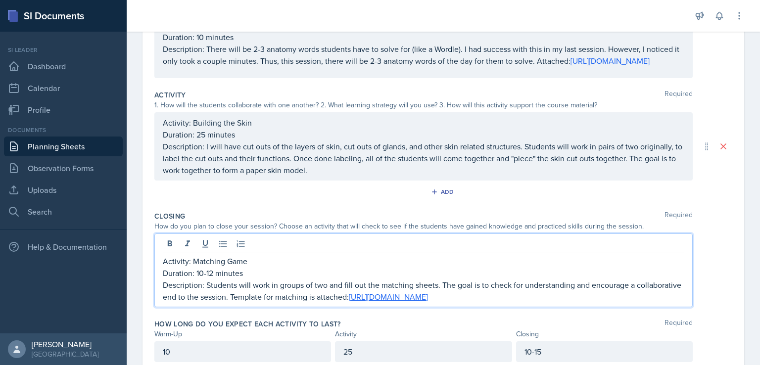
scroll to position [153, 0]
click at [241, 152] on p "Description: I will have cut outs of the layers of skin, cut outs of glands, an…" at bounding box center [423, 158] width 521 height 36
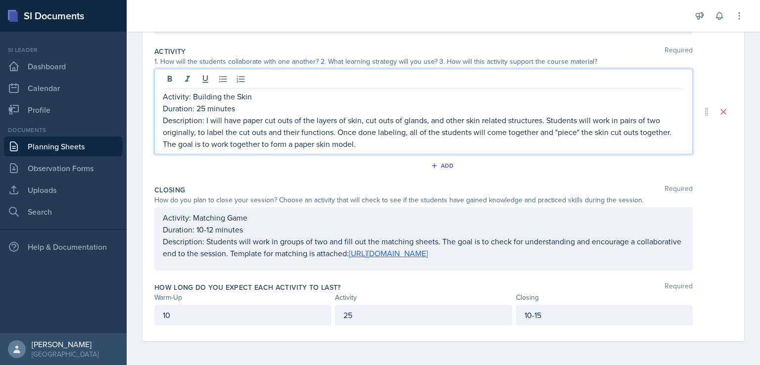
scroll to position [204, 0]
click at [330, 141] on p "Description: I will have paper cut outs of the layers of skin, cut outs of glan…" at bounding box center [423, 132] width 521 height 36
click at [366, 207] on div "Activity: Matching Game Duration: 10-12 minutes Description: Students will work…" at bounding box center [423, 238] width 538 height 63
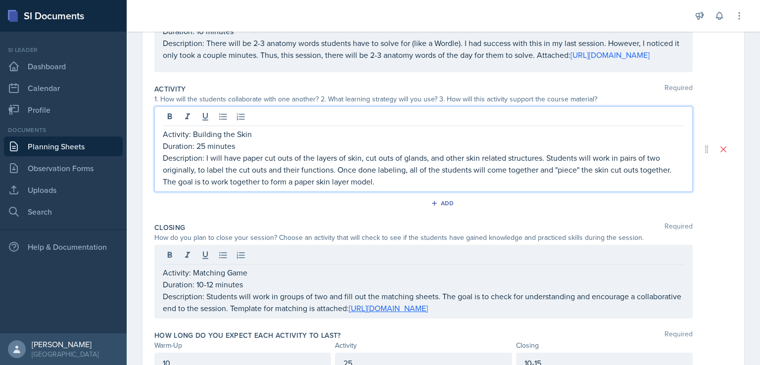
click at [313, 171] on p "Description: I will have paper cut outs of the layers of skin, cut outs of glan…" at bounding box center [423, 170] width 521 height 36
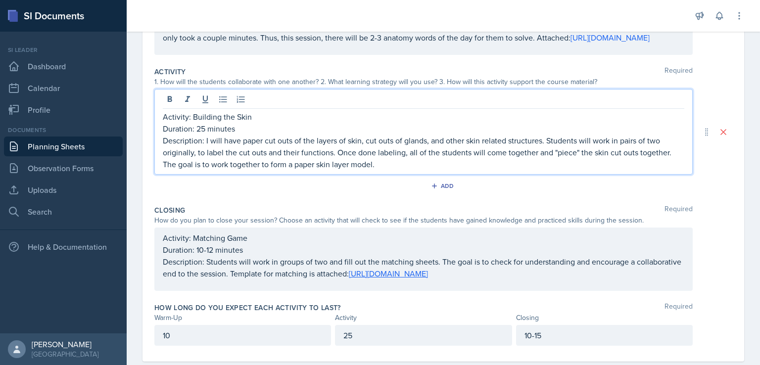
click at [316, 169] on p "Description: I will have paper cut outs of the layers of skin, cut outs of glan…" at bounding box center [423, 153] width 521 height 36
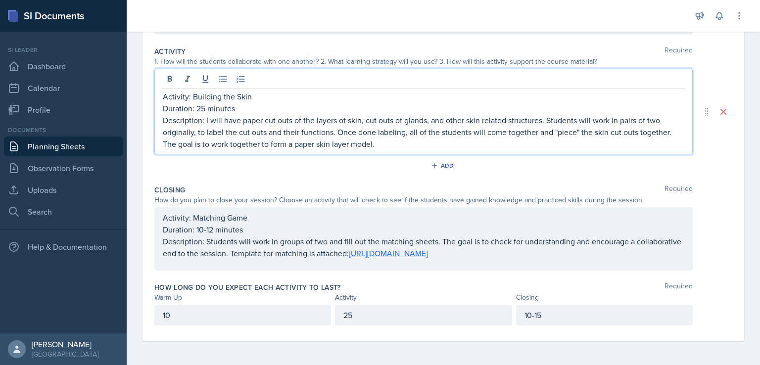
scroll to position [204, 0]
click at [405, 236] on p "Description: Students will work in groups of two and fill out the matching shee…" at bounding box center [423, 247] width 521 height 24
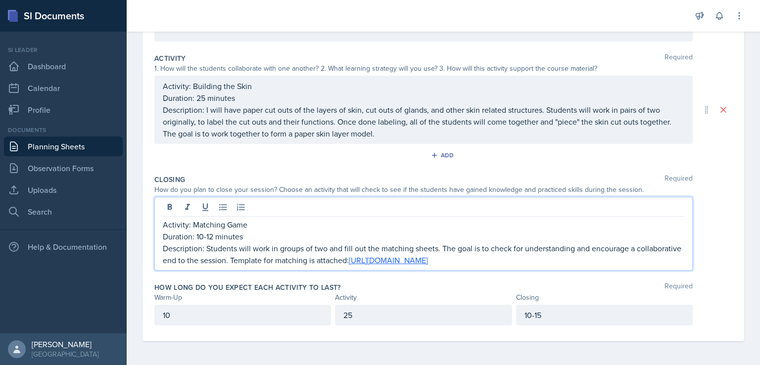
click at [307, 250] on p "Description: Students will work in groups of two and fill out the matching shee…" at bounding box center [423, 254] width 521 height 24
click at [294, 249] on p "Description: Students will work in groups of two and fill out the matching shee…" at bounding box center [423, 254] width 521 height 24
click at [311, 246] on p "Description: Students will work in groups of two and fill out the matching shee…" at bounding box center [423, 254] width 521 height 24
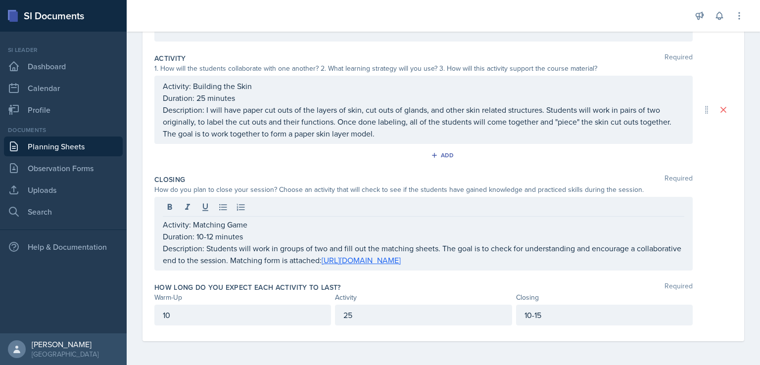
click at [425, 206] on div "Activity: Matching Game Duration: 10-12 minutes Description: Students will work…" at bounding box center [423, 234] width 538 height 74
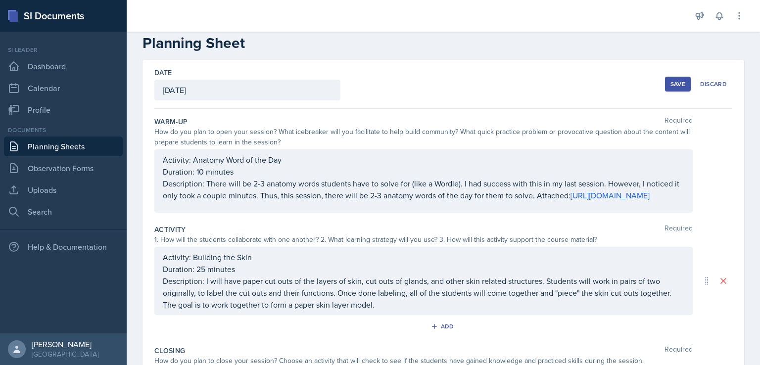
scroll to position [0, 0]
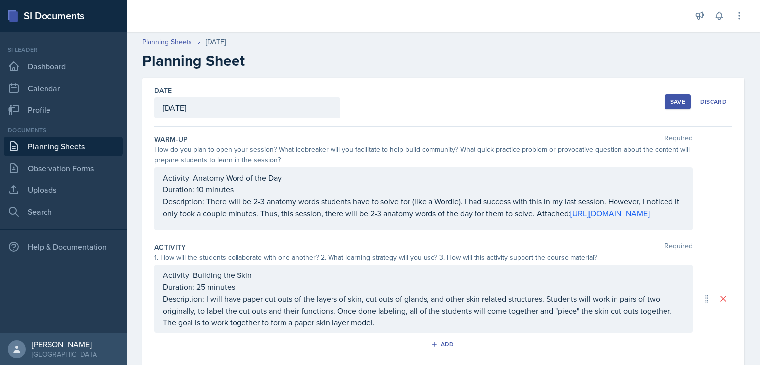
click at [670, 100] on div "Save" at bounding box center [677, 102] width 15 height 8
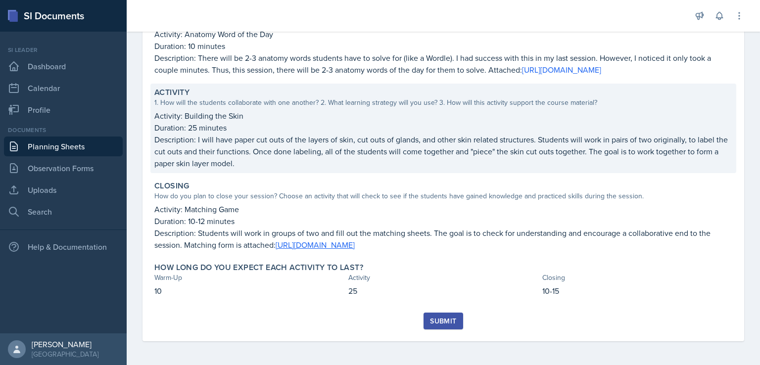
scroll to position [157, 0]
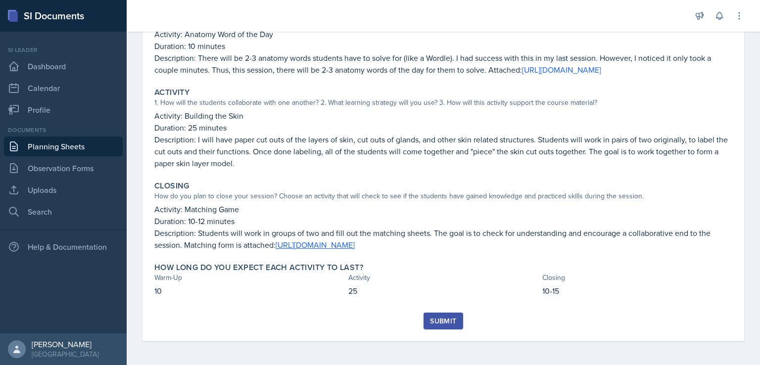
click at [434, 317] on div "Submit" at bounding box center [443, 321] width 26 height 8
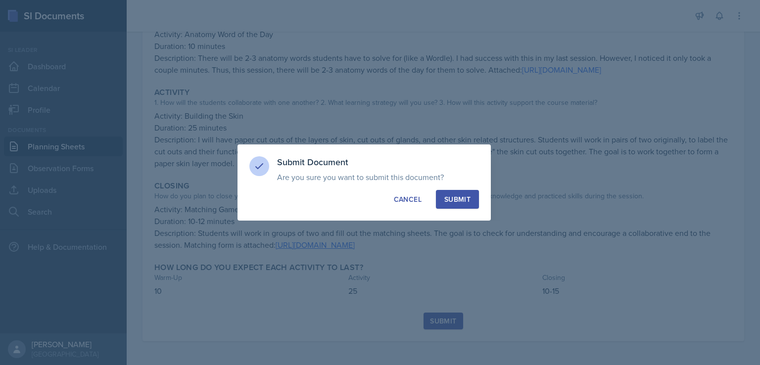
click at [459, 190] on button "Submit" at bounding box center [457, 199] width 43 height 19
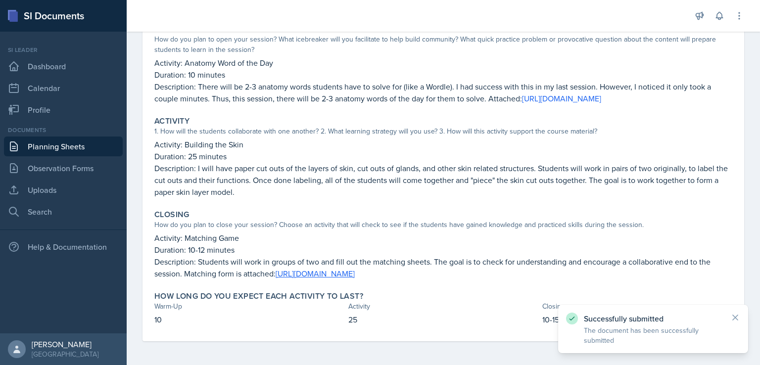
scroll to position [0, 0]
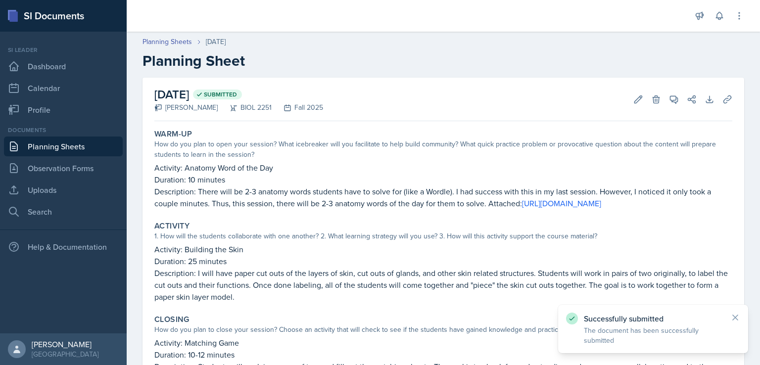
click at [84, 136] on link "Planning Sheets" at bounding box center [63, 146] width 119 height 20
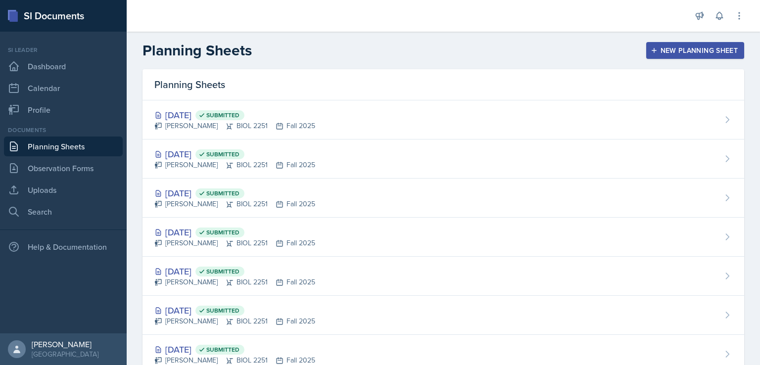
click at [686, 47] on div "New Planning Sheet" at bounding box center [694, 50] width 85 height 8
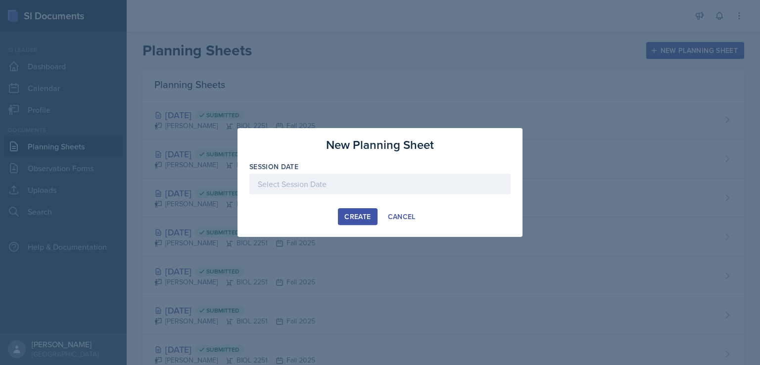
click at [344, 184] on div at bounding box center [379, 184] width 261 height 21
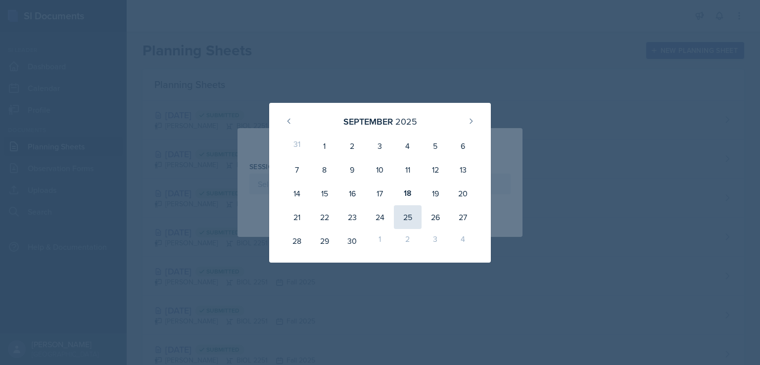
click at [408, 220] on div "25" at bounding box center [408, 217] width 28 height 24
type input "[DATE]"
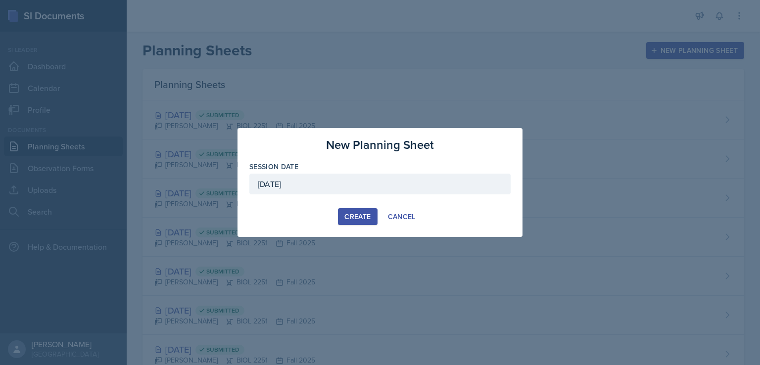
click at [360, 216] on div "Create" at bounding box center [357, 217] width 26 height 8
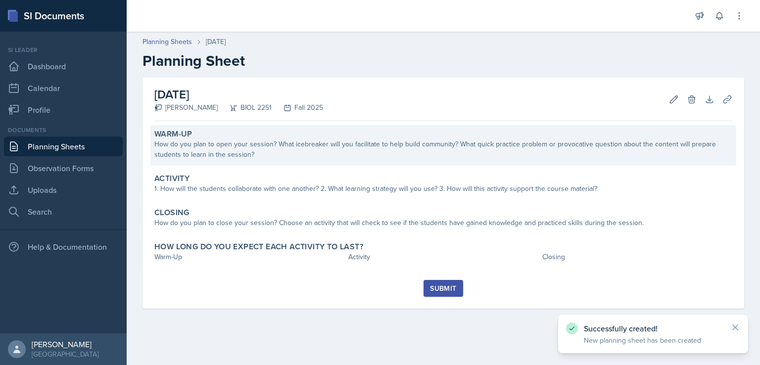
click at [350, 161] on div "Warm-Up How do you plan to open your session? What icebreaker will you facilita…" at bounding box center [443, 145] width 586 height 41
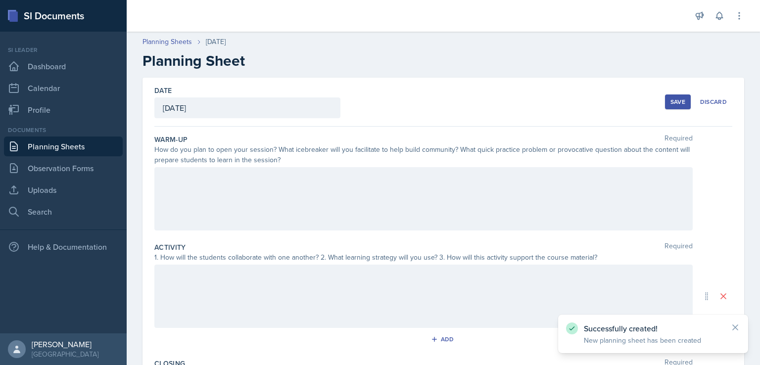
click at [349, 179] on div at bounding box center [423, 198] width 538 height 63
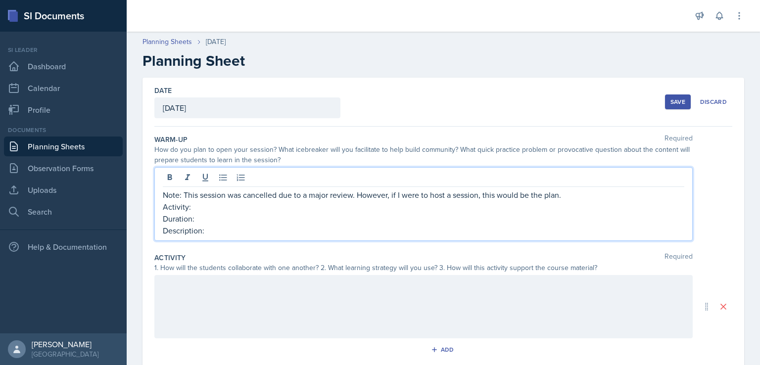
click at [254, 215] on p "Duration:" at bounding box center [423, 219] width 521 height 12
click at [255, 202] on p "Activity:" at bounding box center [423, 207] width 521 height 12
click at [260, 228] on p "Description:" at bounding box center [423, 231] width 521 height 12
click at [267, 204] on p "Activity: True or False" at bounding box center [423, 207] width 521 height 12
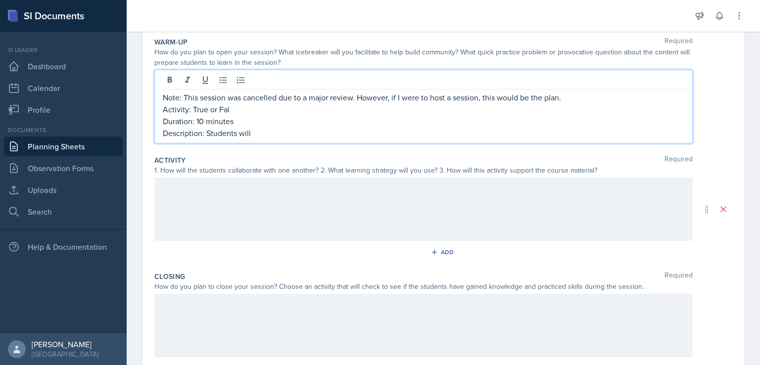
scroll to position [99, 0]
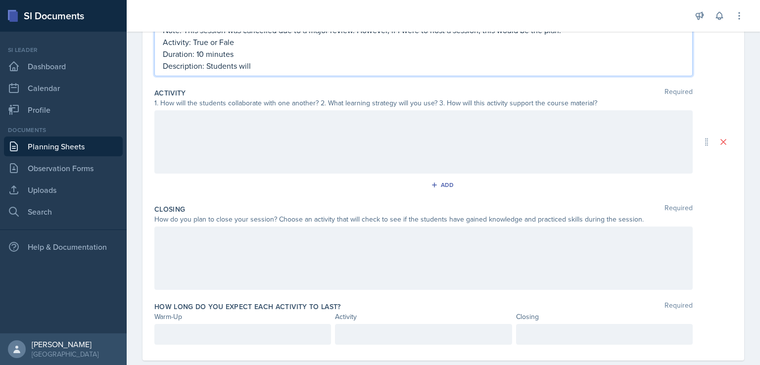
click at [267, 247] on div at bounding box center [423, 258] width 538 height 63
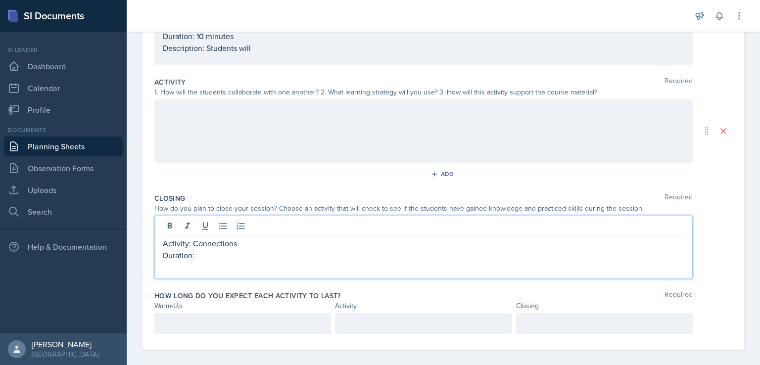
click at [267, 247] on p "Activity: Connections" at bounding box center [423, 243] width 521 height 12
click at [251, 253] on p "Duration:" at bounding box center [423, 255] width 521 height 12
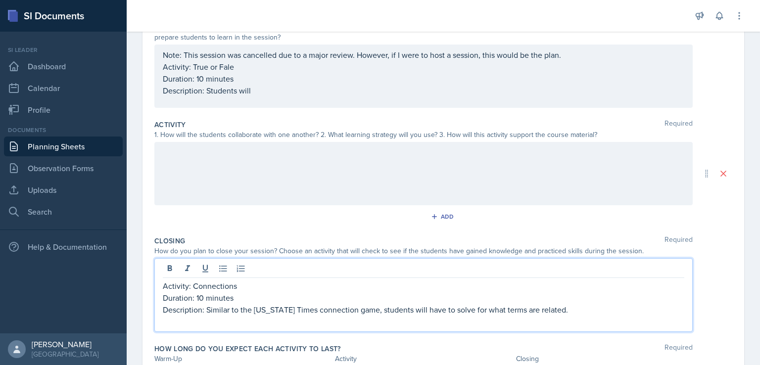
scroll to position [119, 0]
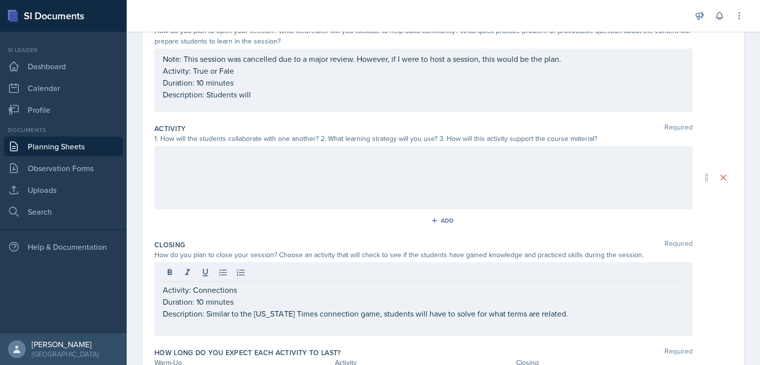
click at [175, 146] on div at bounding box center [423, 177] width 538 height 63
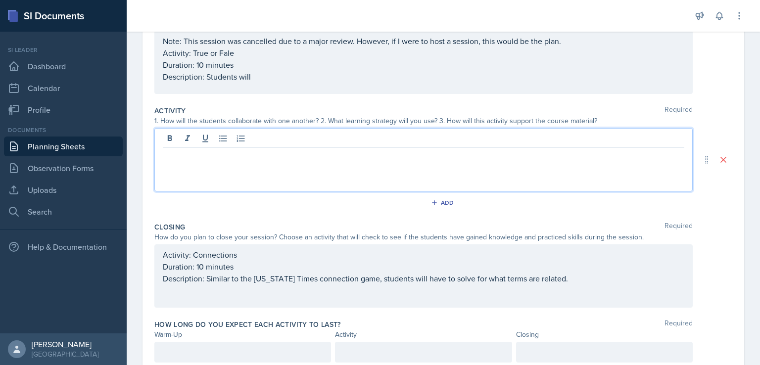
click at [227, 49] on div "Note: This session was cancelled due to a major review. However, if I were to h…" at bounding box center [423, 58] width 521 height 47
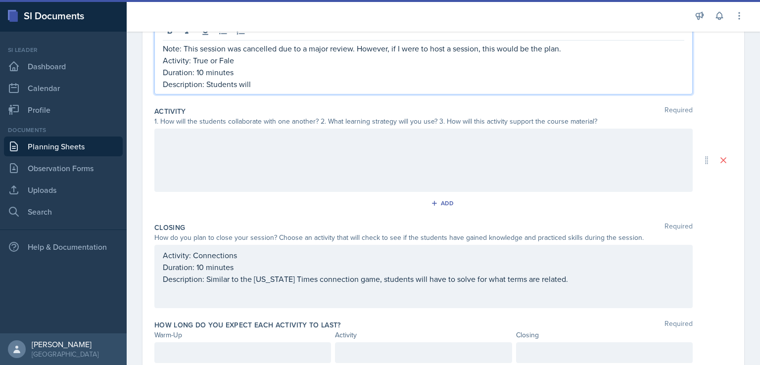
click at [230, 60] on p "Activity: True or Fale" at bounding box center [423, 60] width 521 height 12
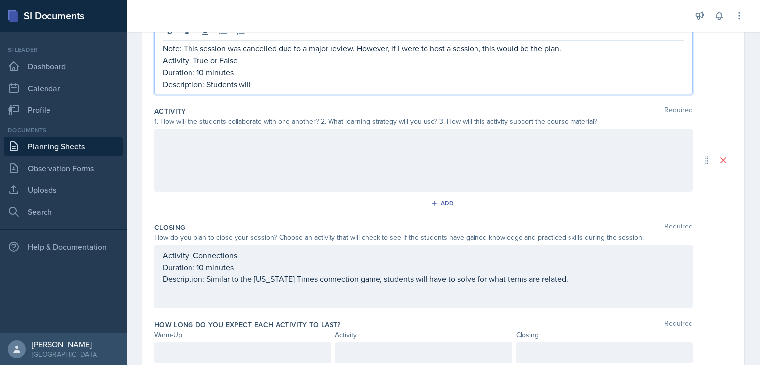
click at [256, 85] on p "Description: Students will" at bounding box center [423, 84] width 521 height 12
click at [567, 279] on div "Activity: Connections Duration: 10 minutes Description: Similar to the [US_STAT…" at bounding box center [423, 272] width 521 height 47
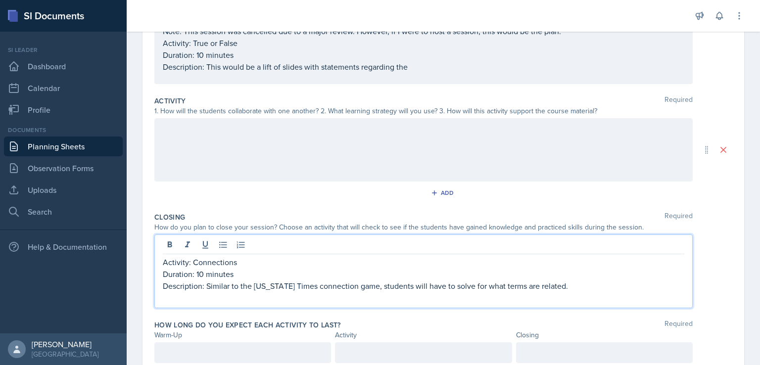
scroll to position [136, 0]
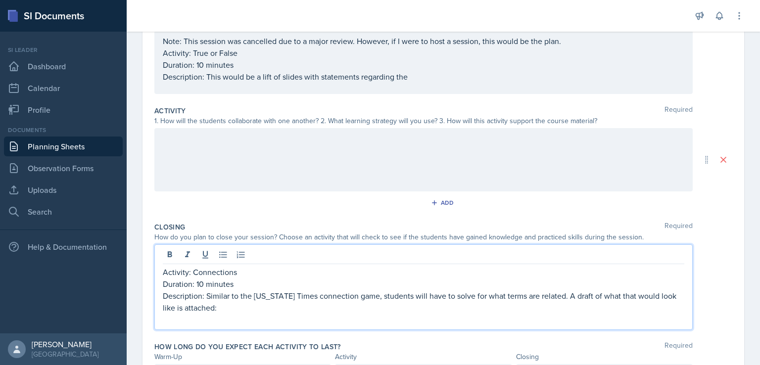
click at [561, 297] on p "Description: Similar to the [US_STATE] Times connection game, students will hav…" at bounding box center [423, 302] width 521 height 24
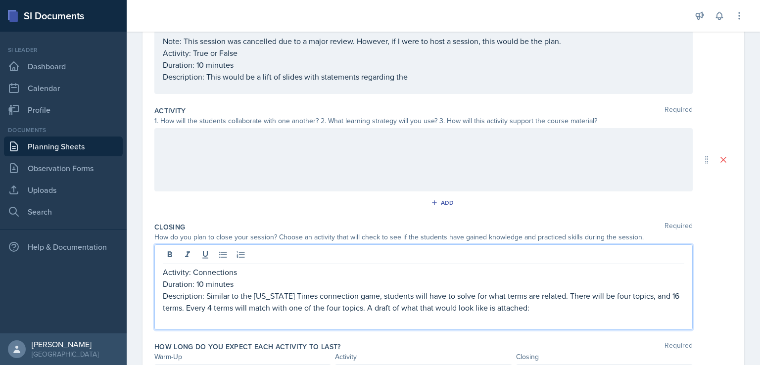
click at [204, 309] on p "Description: Similar to the [US_STATE] Times connection game, students will hav…" at bounding box center [423, 302] width 521 height 24
click at [383, 309] on p "Description: Similar to the [US_STATE] Times connection game, students will hav…" at bounding box center [423, 302] width 521 height 24
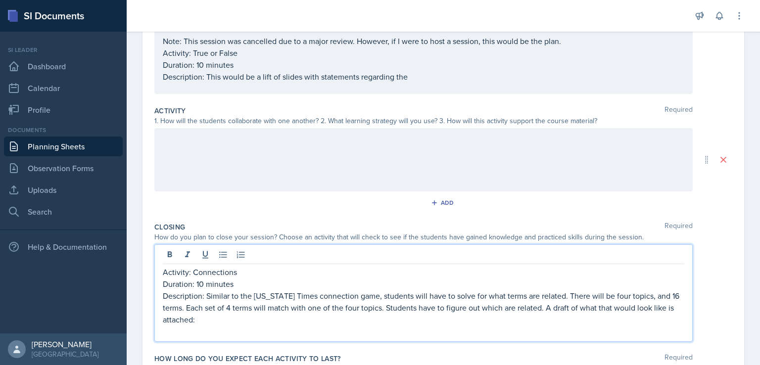
click at [252, 161] on div at bounding box center [423, 159] width 538 height 63
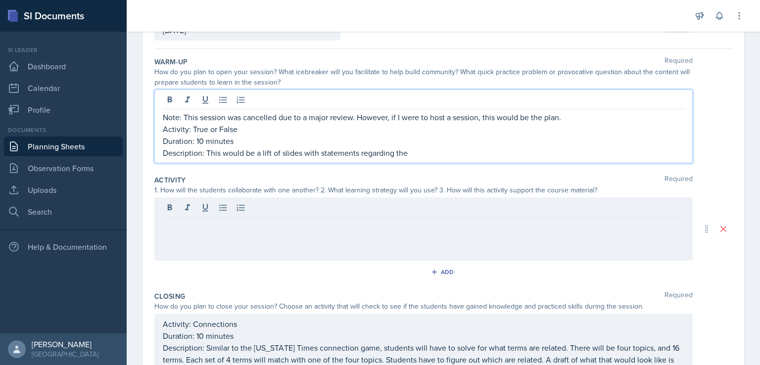
scroll to position [95, 0]
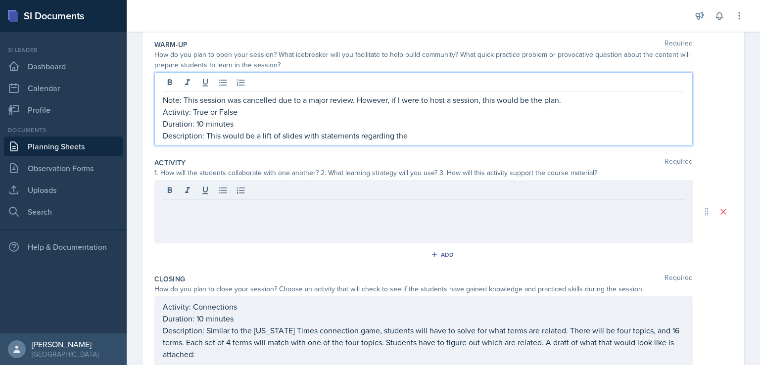
click at [422, 139] on p "Description: This would be a lift of slides with statements regarding the" at bounding box center [423, 136] width 521 height 12
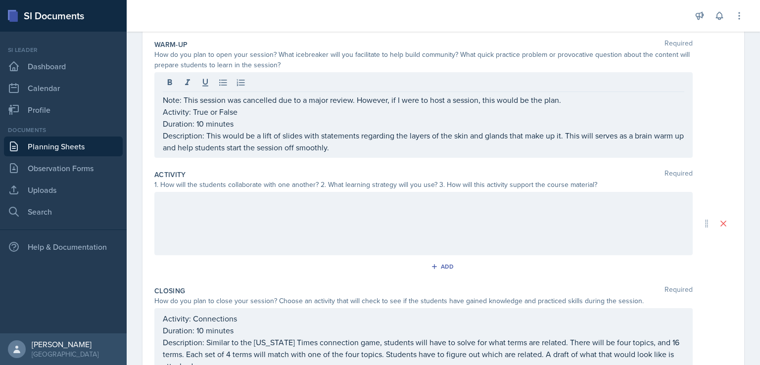
click at [465, 233] on div at bounding box center [423, 223] width 538 height 63
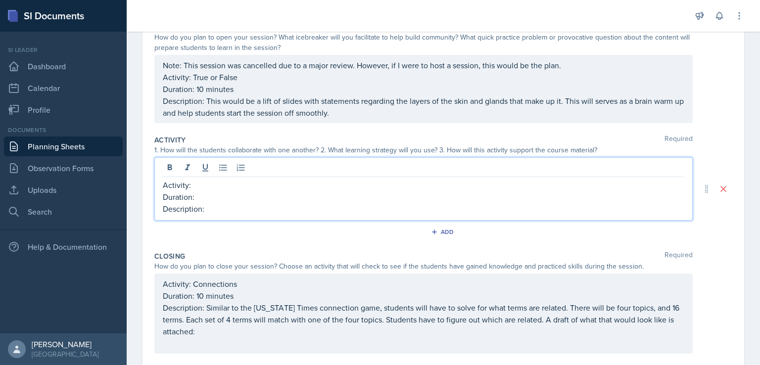
click at [348, 192] on p "Duration:" at bounding box center [423, 197] width 521 height 12
click at [305, 182] on p "Activity:" at bounding box center [423, 185] width 521 height 12
click at [271, 216] on div "Activity: Anatomy Bingo! Duration: 25-30 minutes Description:" at bounding box center [423, 188] width 538 height 63
click at [271, 210] on p "Description:" at bounding box center [423, 209] width 521 height 12
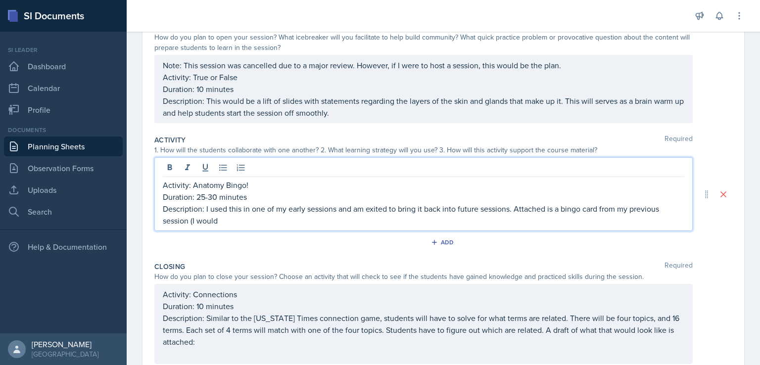
click at [599, 211] on p "Description: I used this in one of my early sessions and am exited to bring it …" at bounding box center [423, 215] width 521 height 24
click at [420, 223] on p "Description: I used this in one of my early sessions and am exited to bring it …" at bounding box center [423, 215] width 521 height 24
click at [509, 220] on p "Description: I used this in one of my early sessions and am exited to bring it …" at bounding box center [423, 215] width 521 height 24
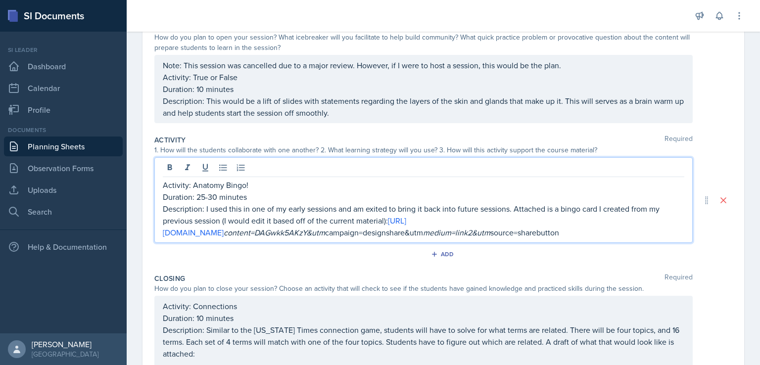
click at [512, 213] on p "Description: I used this in one of my early sessions and am exited to bring it …" at bounding box center [423, 221] width 521 height 36
click at [406, 220] on link "[URL][DOMAIN_NAME]" at bounding box center [284, 226] width 243 height 23
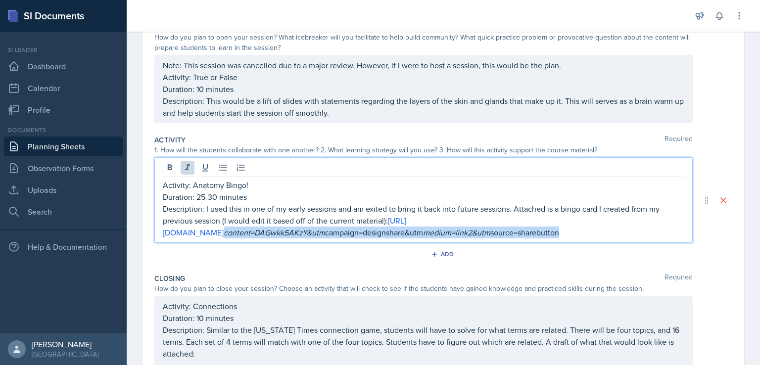
drag, startPoint x: 177, startPoint y: 232, endPoint x: 544, endPoint y: 245, distance: 367.7
click at [544, 245] on div "Activity Required 1. How will the students collaborate with one another? 2. Wha…" at bounding box center [443, 200] width 578 height 138
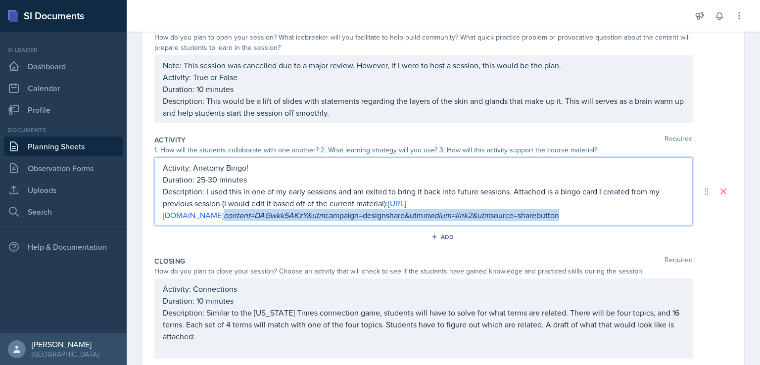
scroll to position [95, 0]
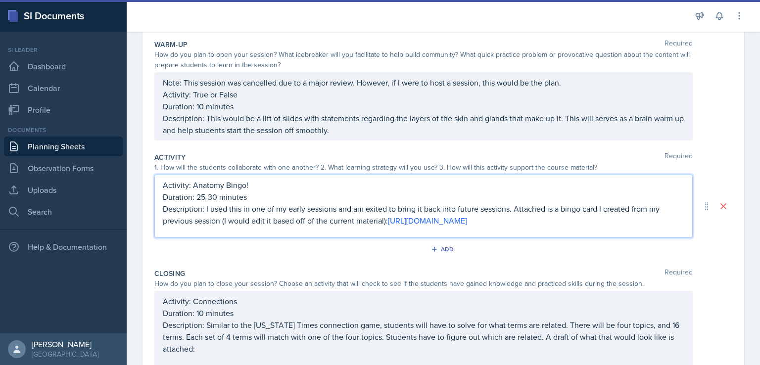
click at [556, 195] on p "Duration: 25-30 minutes" at bounding box center [423, 197] width 521 height 12
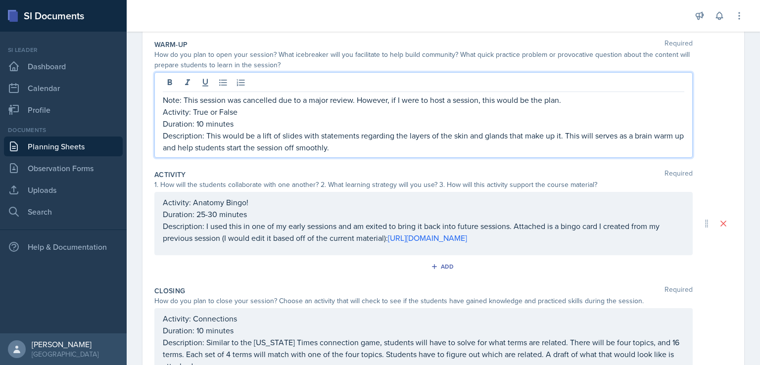
scroll to position [112, 0]
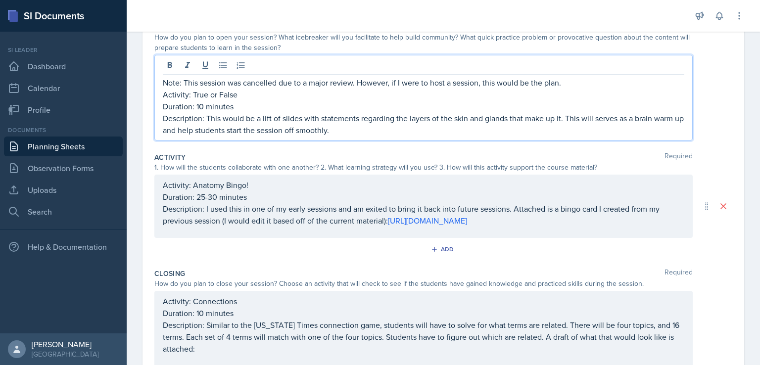
click at [570, 124] on p "Description: This would be a lift of slides with statements regarding the layer…" at bounding box center [423, 124] width 521 height 24
click at [590, 119] on p "Description: This would be a lift of slides with statements regarding the layer…" at bounding box center [423, 124] width 521 height 24
click at [569, 118] on p "Description: This would be a lift of slides with statements regarding the layer…" at bounding box center [423, 124] width 521 height 24
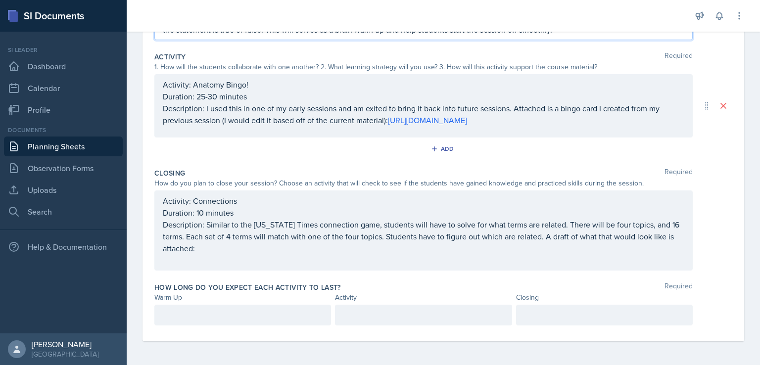
scroll to position [216, 0]
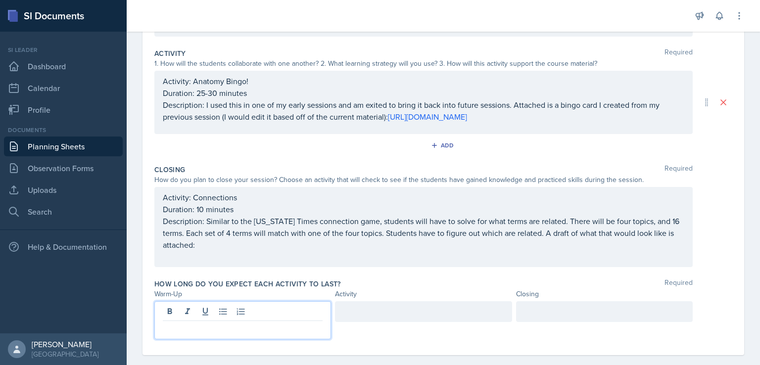
click at [259, 323] on p at bounding box center [243, 329] width 160 height 12
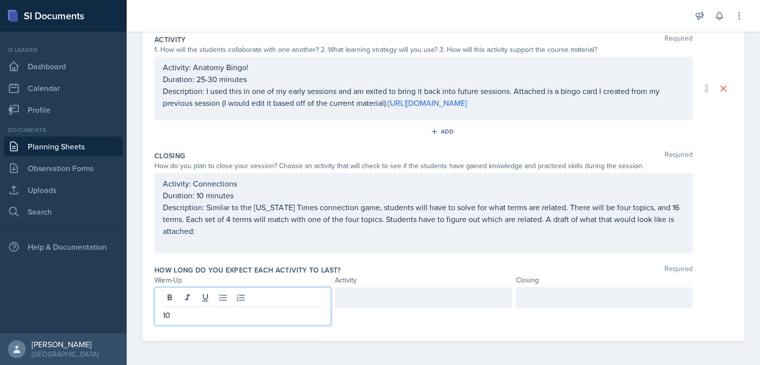
click at [374, 297] on div at bounding box center [423, 297] width 177 height 21
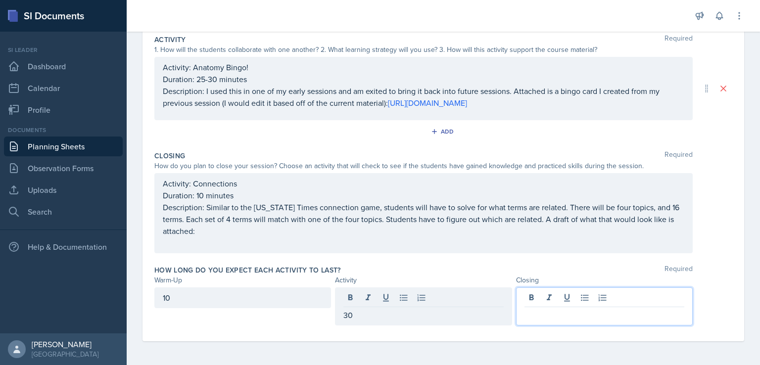
click at [527, 296] on div at bounding box center [604, 306] width 177 height 38
click at [506, 131] on div "Add" at bounding box center [443, 133] width 578 height 19
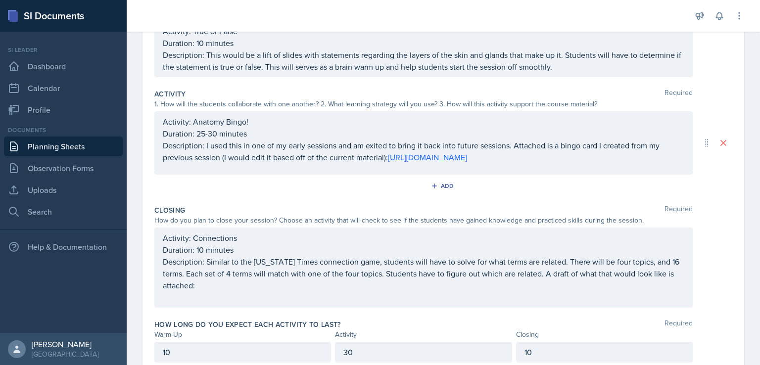
scroll to position [153, 0]
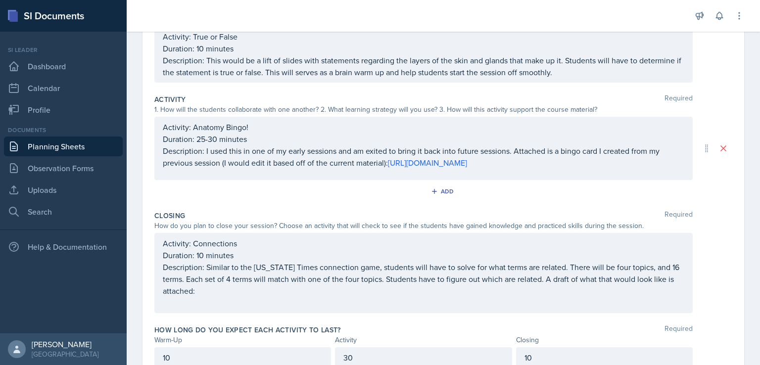
click at [339, 294] on p "Description: Similar to the [US_STATE] Times connection game, students will hav…" at bounding box center [423, 279] width 521 height 36
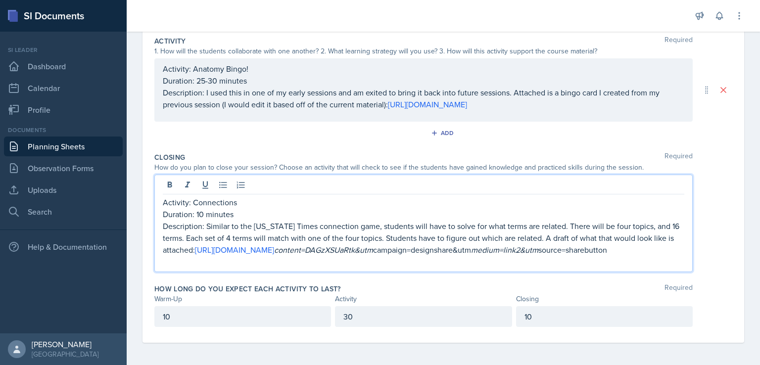
scroll to position [214, 0]
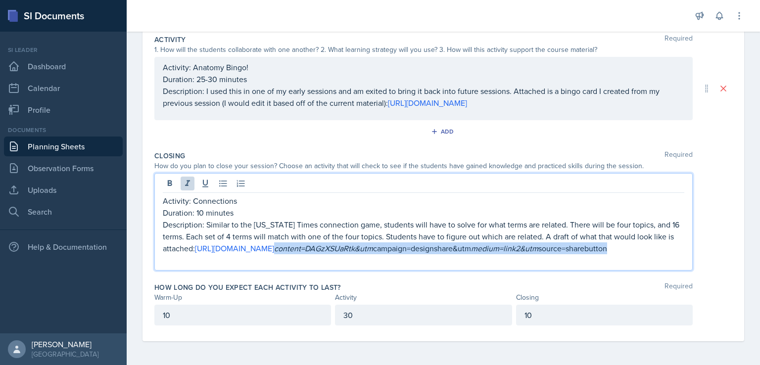
drag, startPoint x: 177, startPoint y: 266, endPoint x: 517, endPoint y: 260, distance: 340.8
click at [517, 254] on p "Description: Similar to the [US_STATE] Times connection game, students will hav…" at bounding box center [423, 237] width 521 height 36
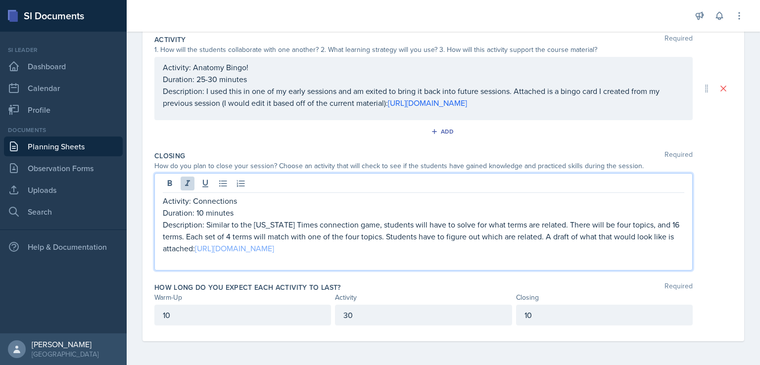
click at [274, 251] on link "[URL][DOMAIN_NAME]" at bounding box center [234, 248] width 79 height 11
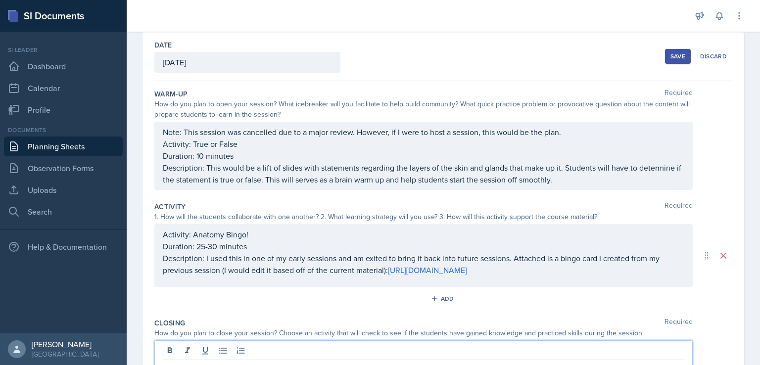
scroll to position [0, 0]
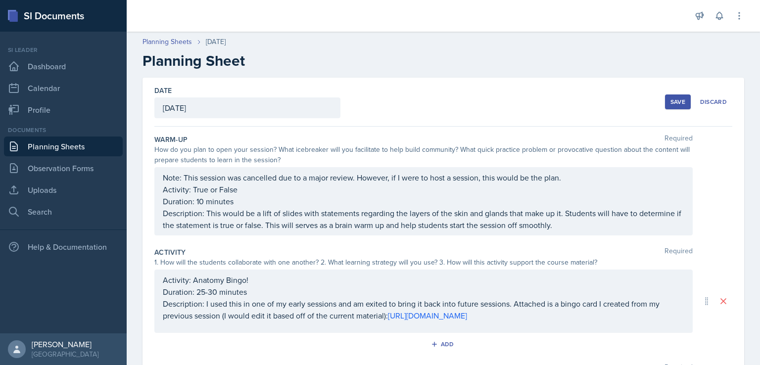
click at [670, 98] on div "Save" at bounding box center [677, 102] width 15 height 8
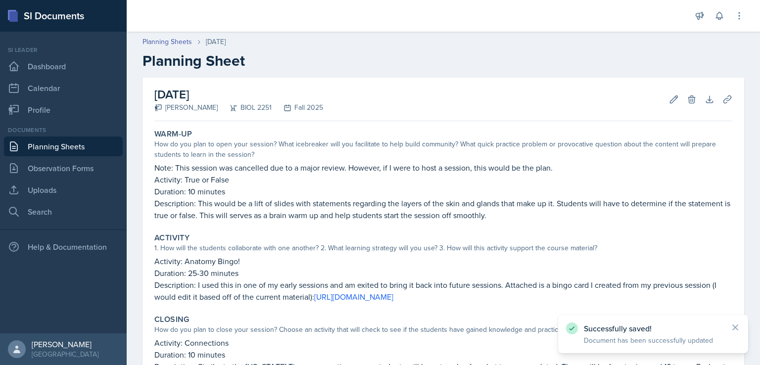
click at [70, 144] on link "Planning Sheets" at bounding box center [63, 146] width 119 height 20
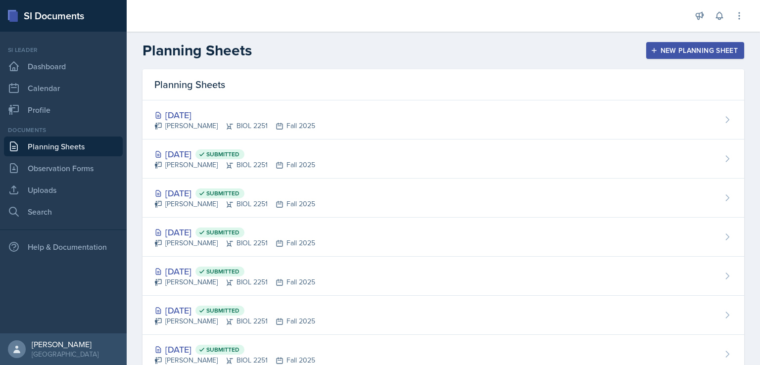
click at [650, 52] on icon "button" at bounding box center [653, 50] width 7 height 7
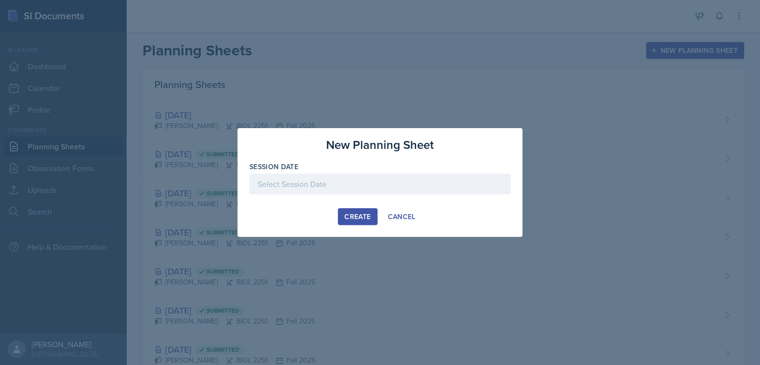
click at [425, 186] on div at bounding box center [379, 184] width 261 height 21
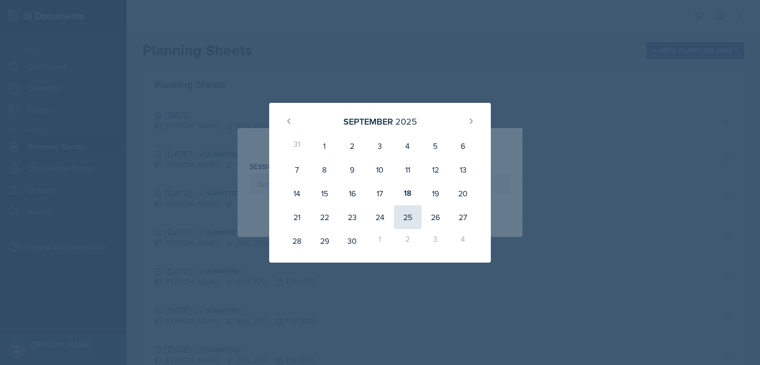
click at [411, 219] on div "25" at bounding box center [408, 217] width 28 height 24
type input "[DATE]"
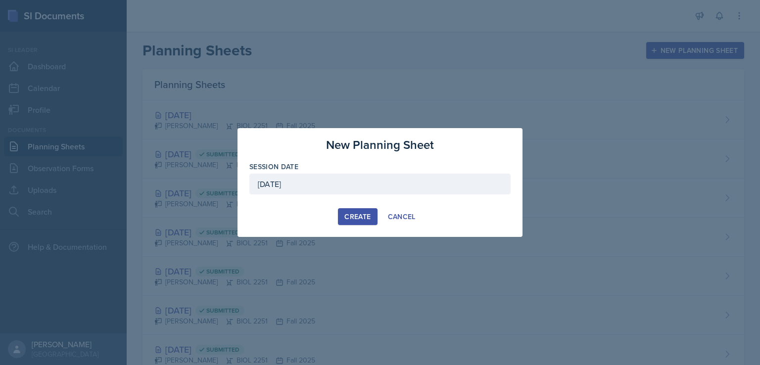
click at [355, 216] on div "Create" at bounding box center [357, 217] width 26 height 8
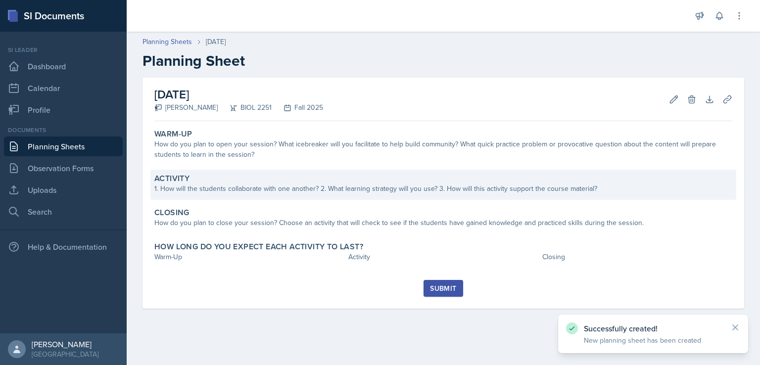
click at [346, 175] on div "Activity" at bounding box center [443, 179] width 578 height 10
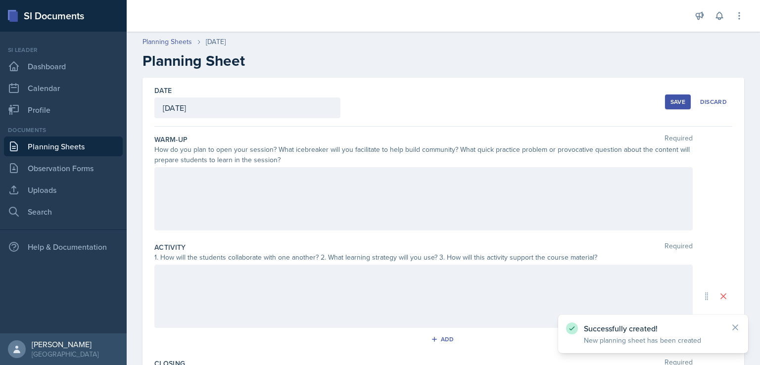
click at [340, 182] on div at bounding box center [423, 198] width 538 height 63
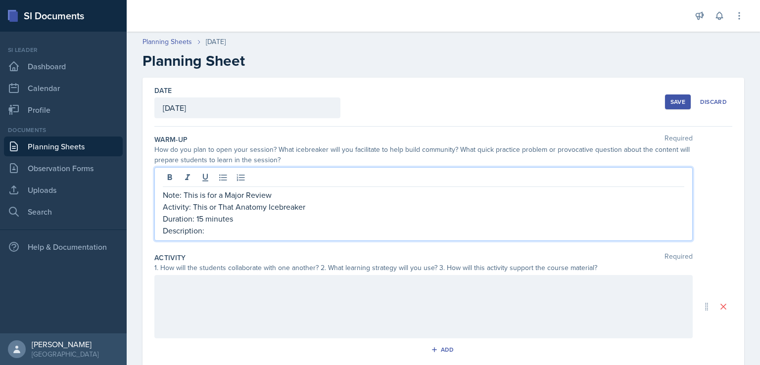
click at [670, 99] on div "Save" at bounding box center [677, 102] width 15 height 8
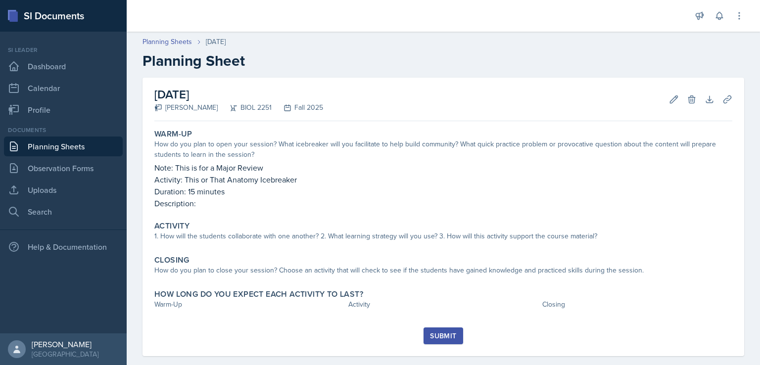
click at [67, 150] on link "Planning Sheets" at bounding box center [63, 146] width 119 height 20
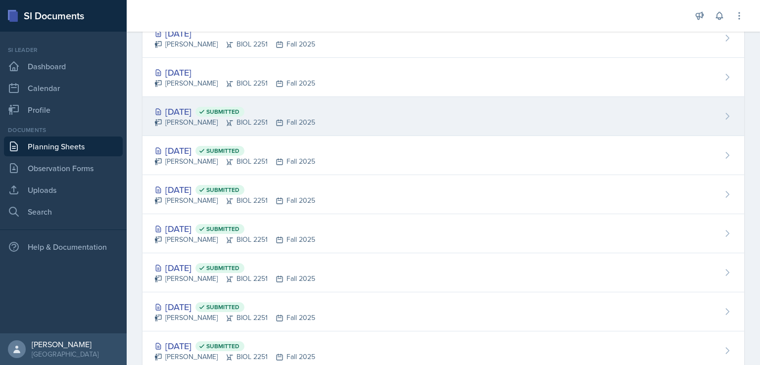
scroll to position [86, 0]
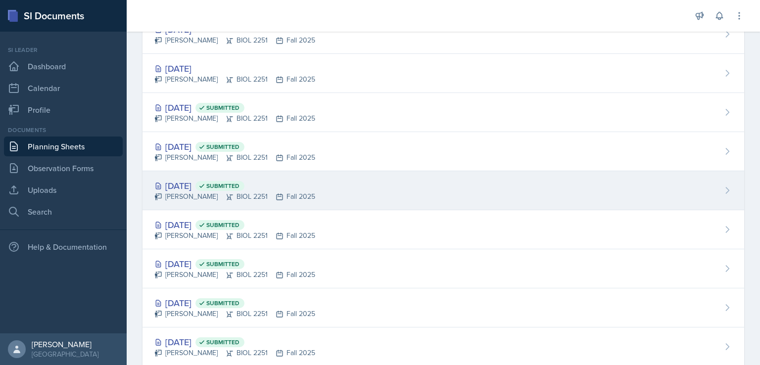
click at [198, 179] on div "[DATE] Submitted" at bounding box center [234, 185] width 161 height 13
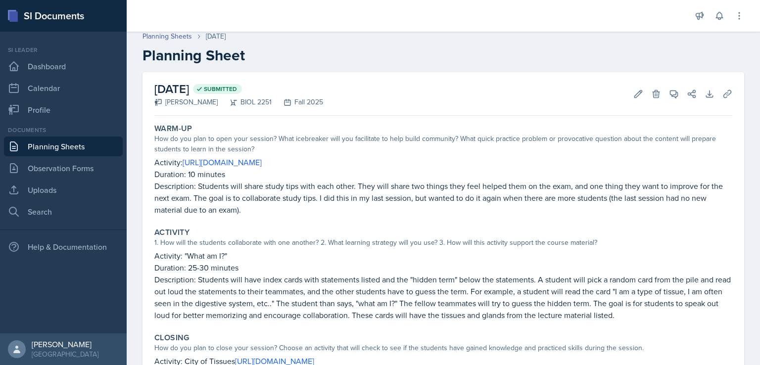
scroll to position [13, 0]
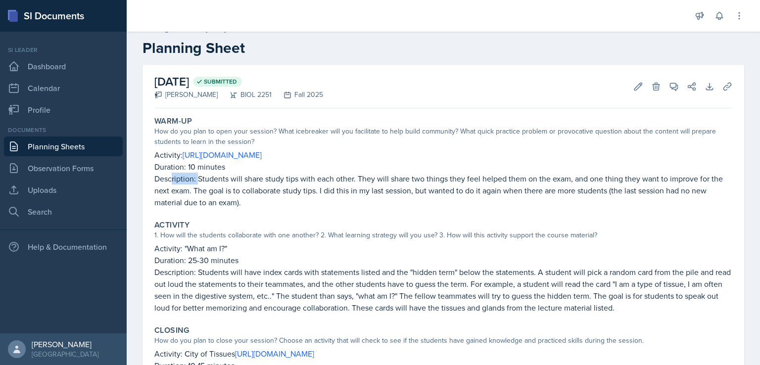
drag, startPoint x: 198, startPoint y: 179, endPoint x: 129, endPoint y: 145, distance: 77.0
click at [159, 167] on div "Activity: [URL][DOMAIN_NAME] Duration: 10 minutes Description: Students will sh…" at bounding box center [443, 178] width 578 height 59
click at [87, 141] on link "Planning Sheets" at bounding box center [63, 146] width 119 height 20
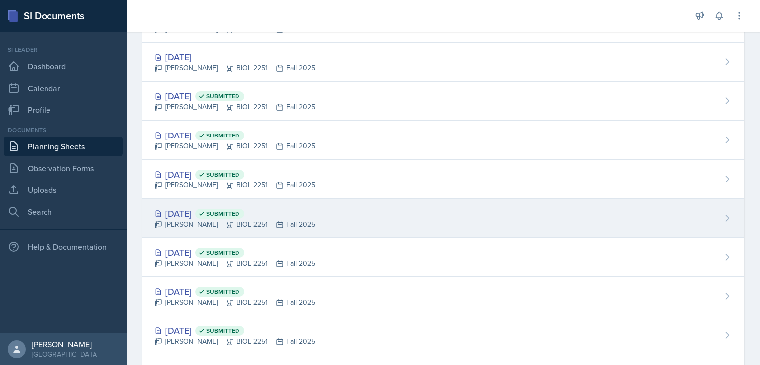
scroll to position [115, 0]
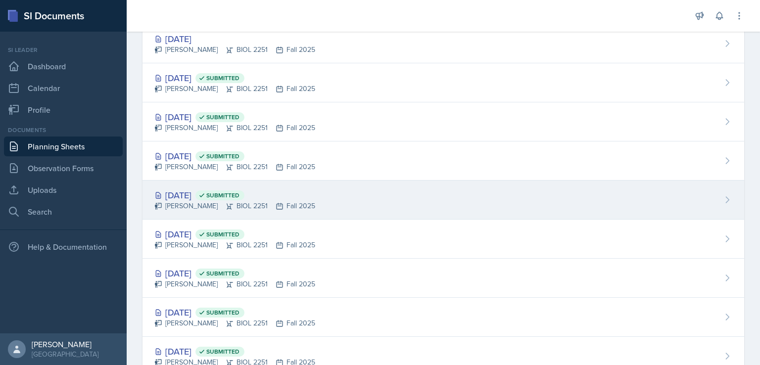
click at [190, 188] on div "[DATE] Submitted" at bounding box center [234, 194] width 161 height 13
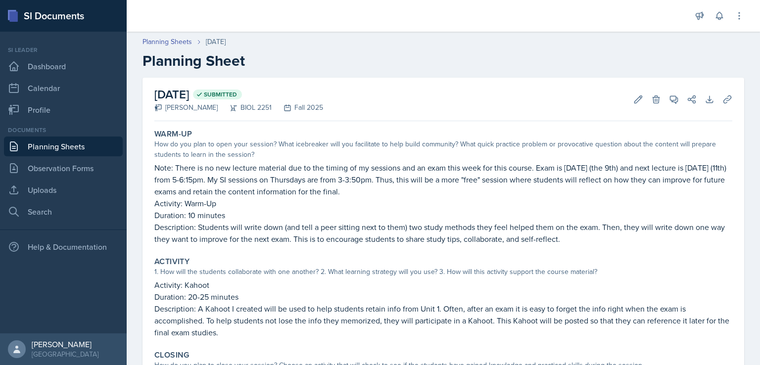
click at [113, 145] on link "Planning Sheets" at bounding box center [63, 146] width 119 height 20
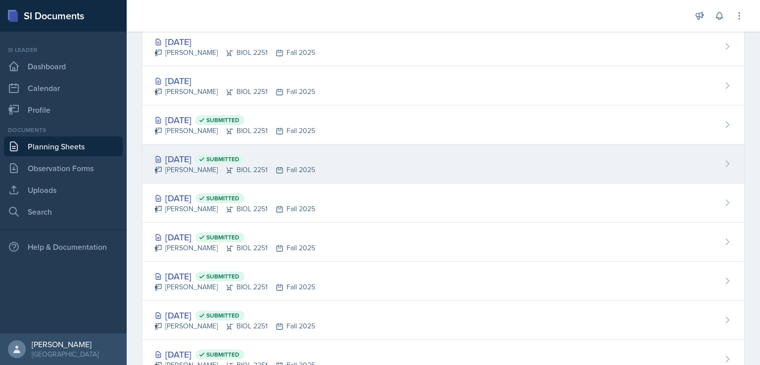
scroll to position [132, 0]
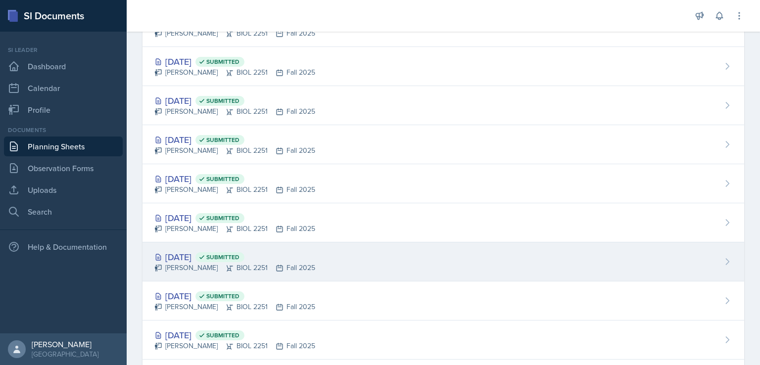
click at [203, 250] on div "[DATE] Submitted" at bounding box center [234, 256] width 161 height 13
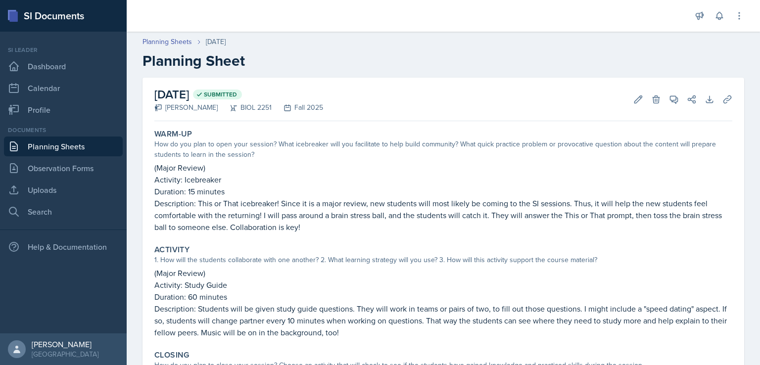
click at [81, 149] on link "Planning Sheets" at bounding box center [63, 146] width 119 height 20
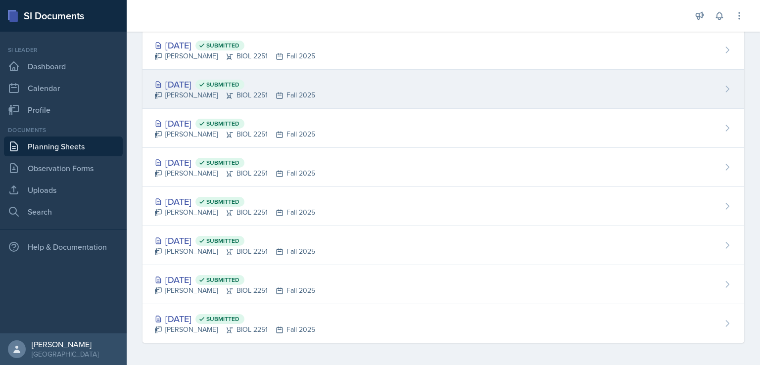
scroll to position [187, 0]
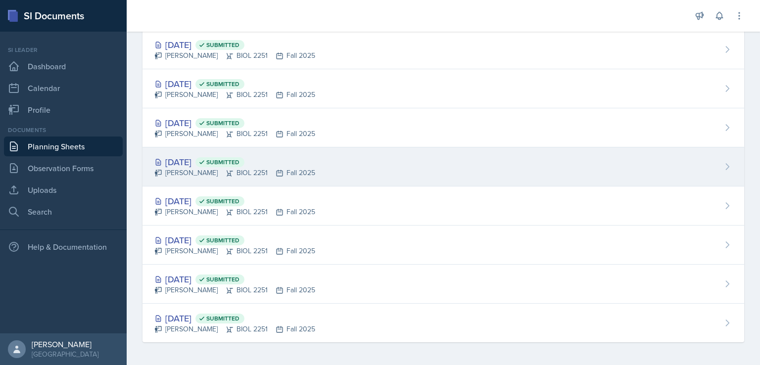
click at [195, 161] on div "[DATE] Submitted" at bounding box center [234, 161] width 161 height 13
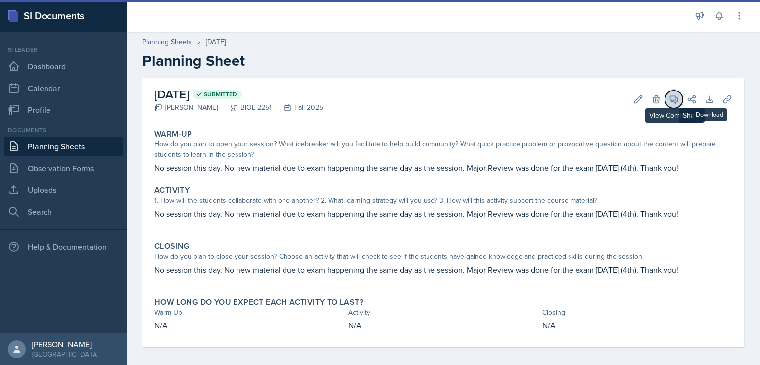
click at [672, 104] on button "View Comments" at bounding box center [674, 100] width 18 height 18
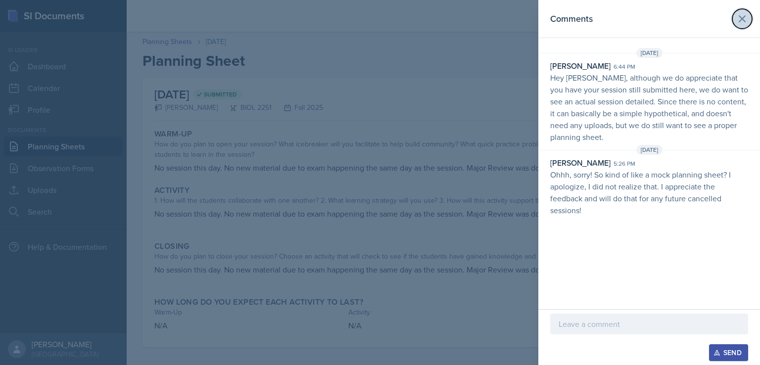
click at [738, 19] on icon at bounding box center [742, 19] width 12 height 12
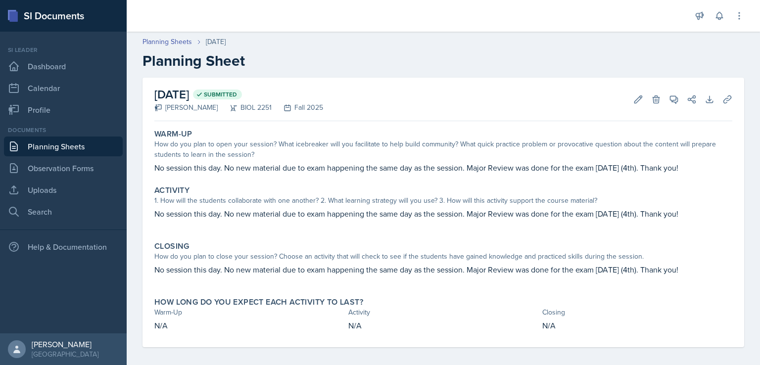
click at [85, 144] on link "Planning Sheets" at bounding box center [63, 146] width 119 height 20
